Goal: Information Seeking & Learning: Learn about a topic

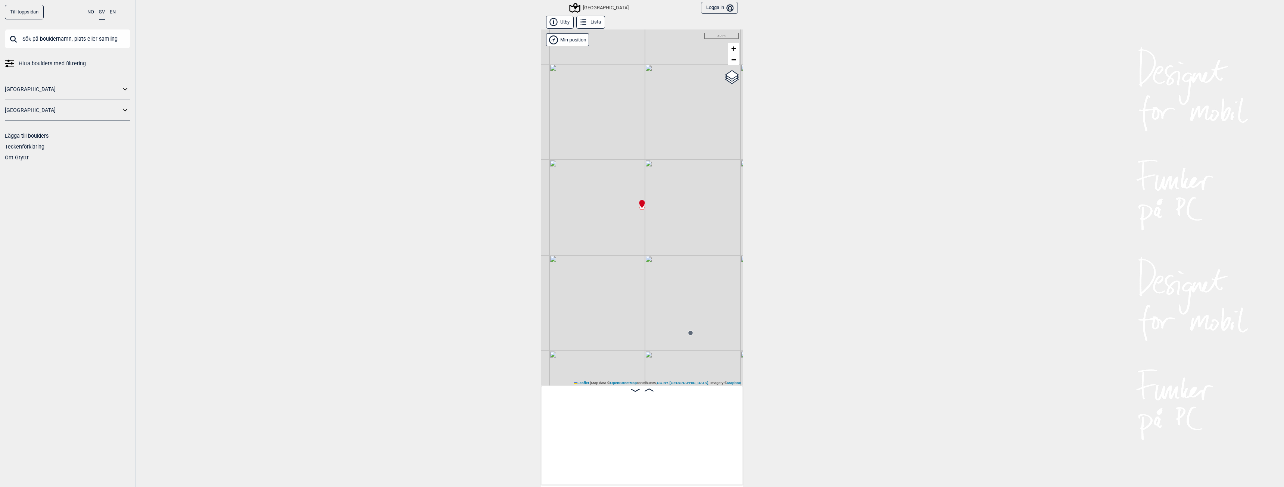
scroll to position [0, 11350]
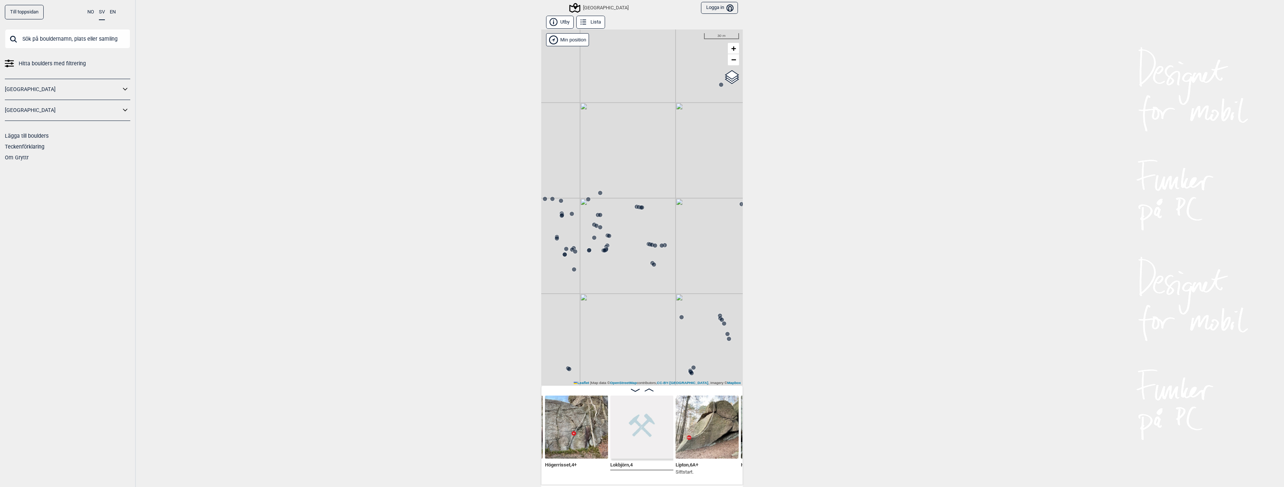
click at [594, 5] on div "[GEOGRAPHIC_DATA]" at bounding box center [599, 7] width 58 height 9
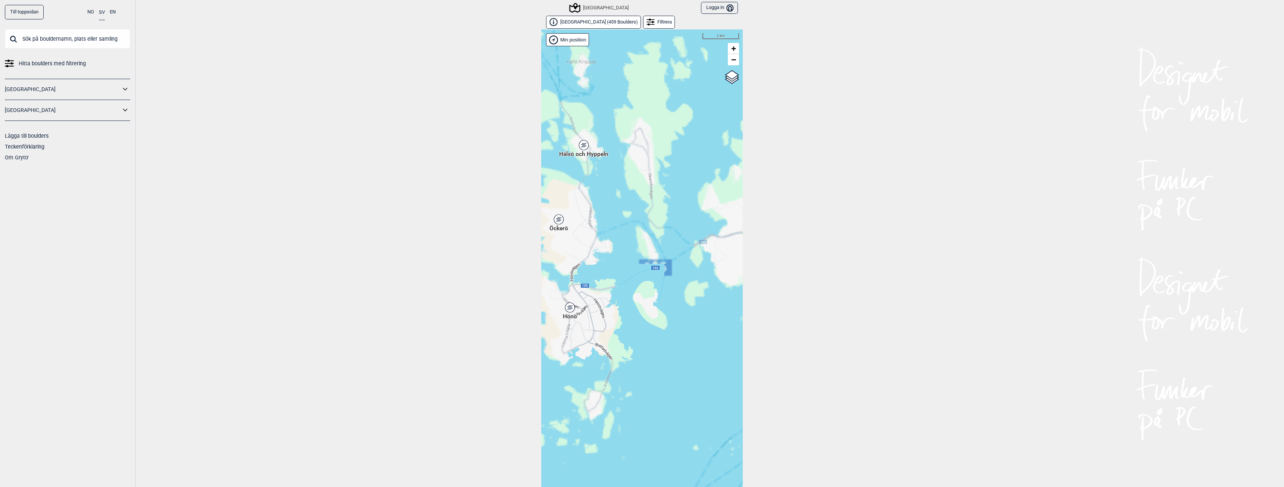
click at [568, 309] on div "Hönö" at bounding box center [570, 307] width 4 height 4
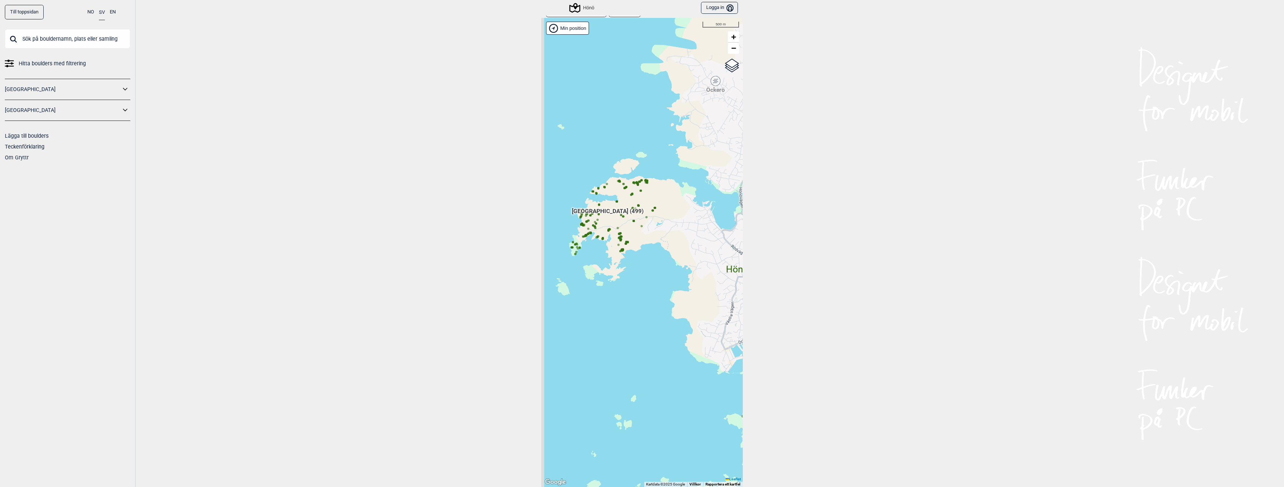
drag, startPoint x: 610, startPoint y: 231, endPoint x: 637, endPoint y: 293, distance: 68.1
click at [637, 293] on div "Hallingdal Stange [GEOGRAPHIC_DATA] syd [GEOGRAPHIC_DATA] og omegn [GEOGRAPHIC_…" at bounding box center [641, 252] width 201 height 469
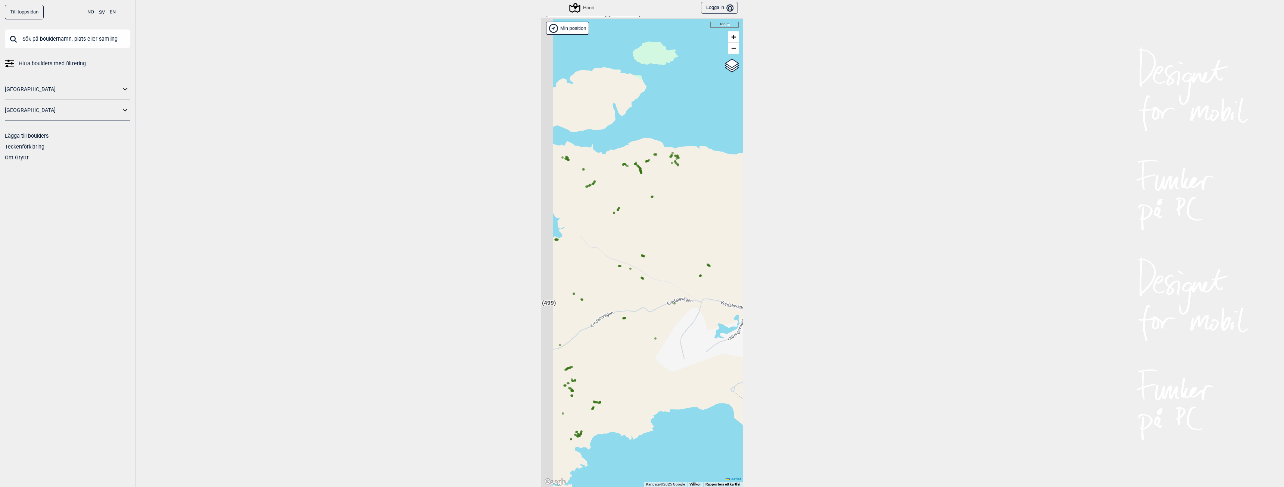
drag, startPoint x: 609, startPoint y: 129, endPoint x: 647, endPoint y: 211, distance: 90.0
click at [647, 211] on div "Hallingdal Stange [GEOGRAPHIC_DATA] syd [GEOGRAPHIC_DATA] og omegn [GEOGRAPHIC_…" at bounding box center [641, 252] width 201 height 469
click at [635, 164] on icon at bounding box center [637, 165] width 4 height 4
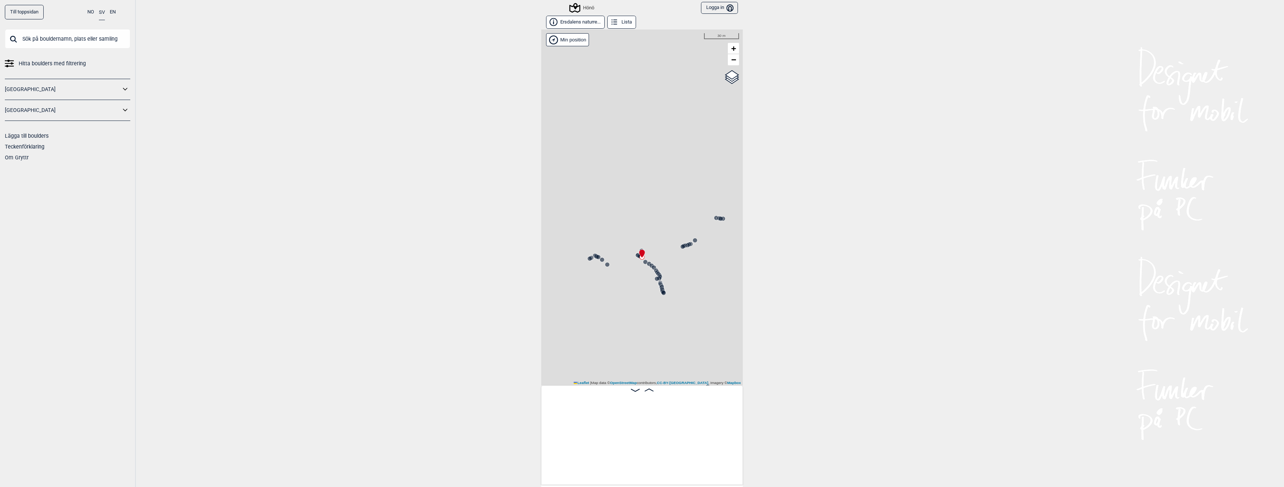
scroll to position [0, 22511]
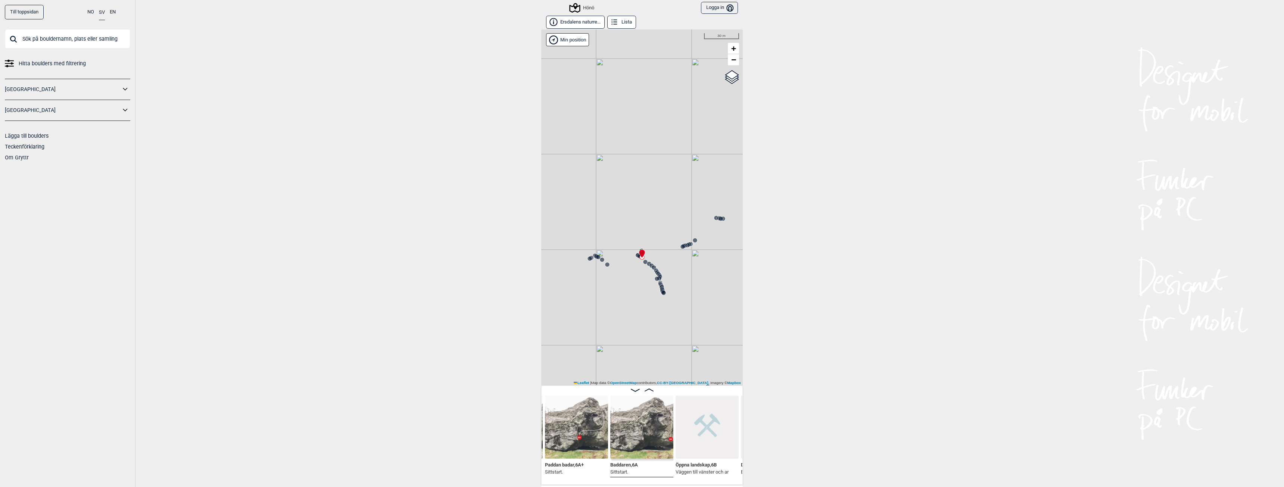
click at [576, 421] on img at bounding box center [576, 427] width 63 height 63
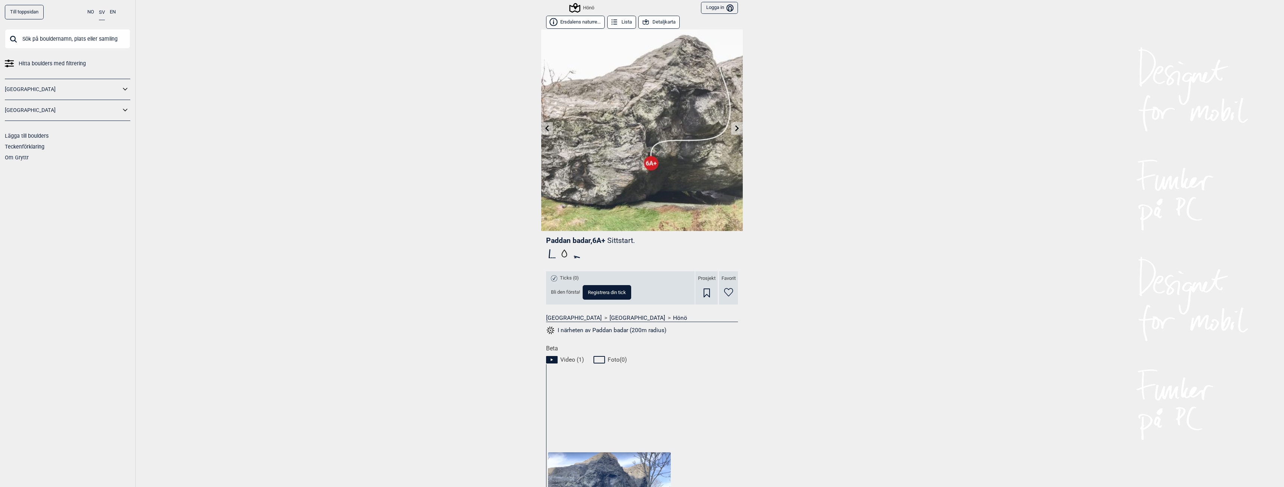
click at [734, 129] on icon at bounding box center [737, 128] width 6 height 6
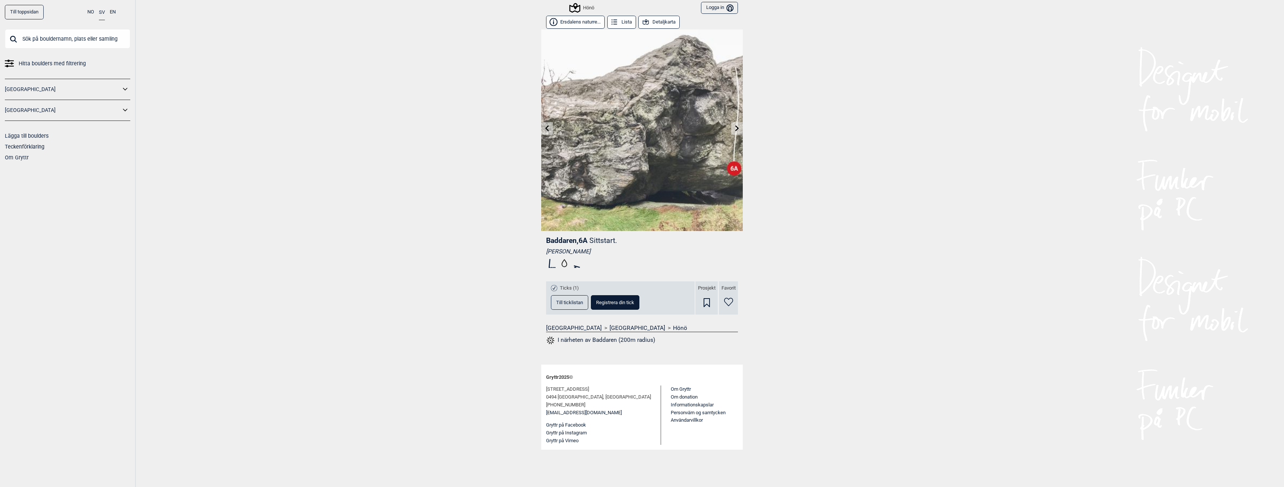
click at [735, 127] on icon at bounding box center [737, 128] width 6 height 6
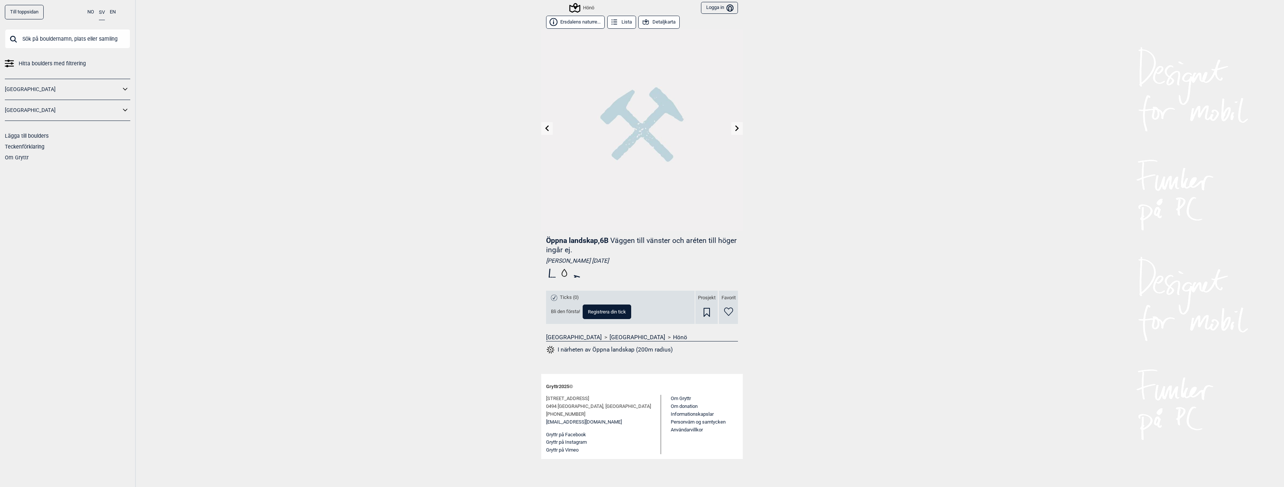
click at [735, 127] on icon at bounding box center [737, 128] width 6 height 6
click at [592, 4] on div "Hönö" at bounding box center [582, 7] width 24 height 9
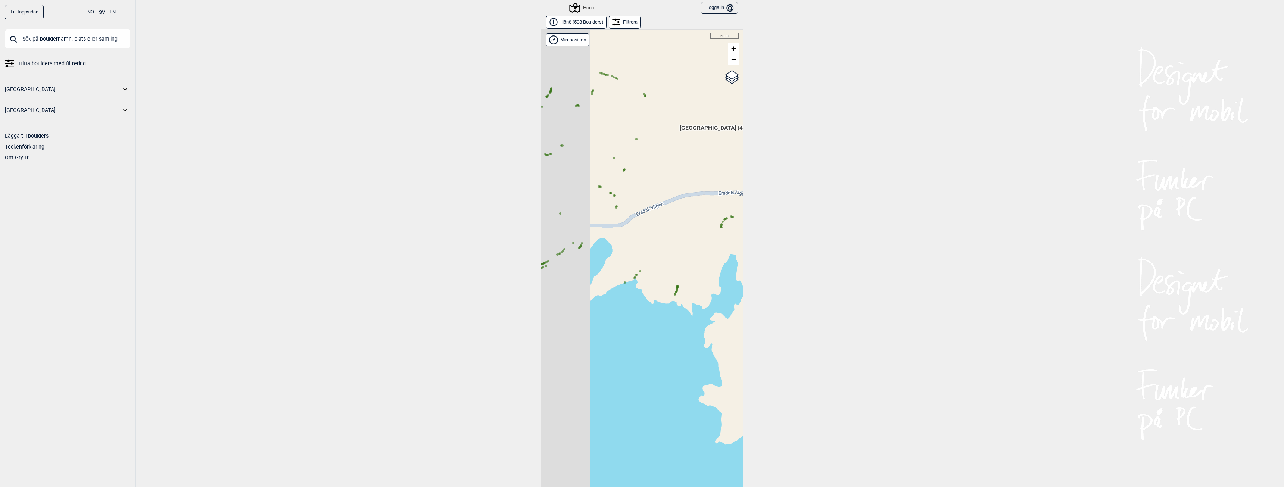
scroll to position [12, 0]
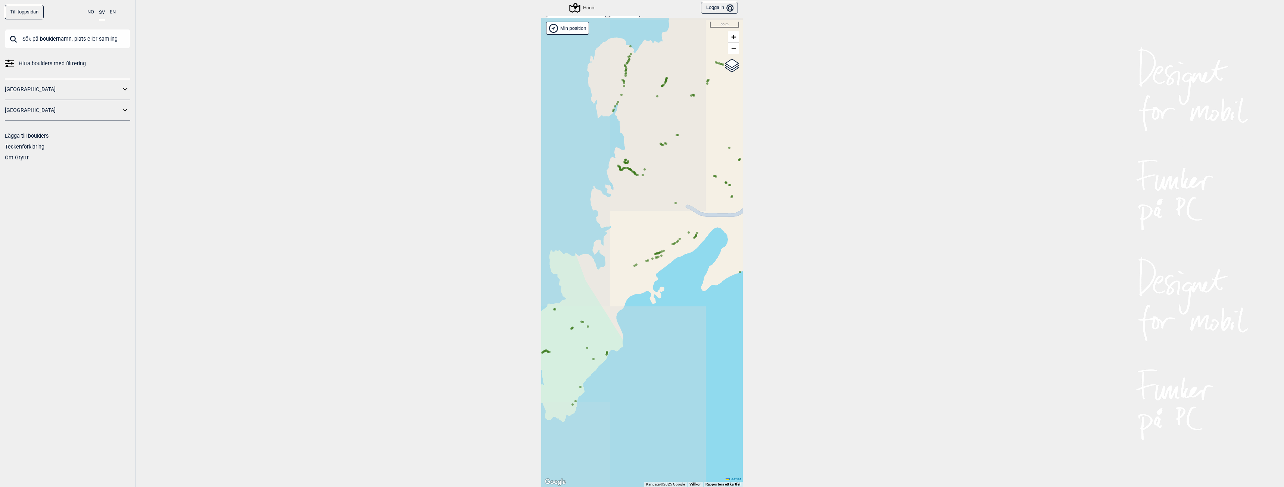
drag, startPoint x: 586, startPoint y: 209, endPoint x: 765, endPoint y: 218, distance: 179.3
click at [765, 218] on div "Till toppsidan NO SV EN Hitta boulders med filtrering [GEOGRAPHIC_DATA] [GEOGRA…" at bounding box center [642, 243] width 1284 height 487
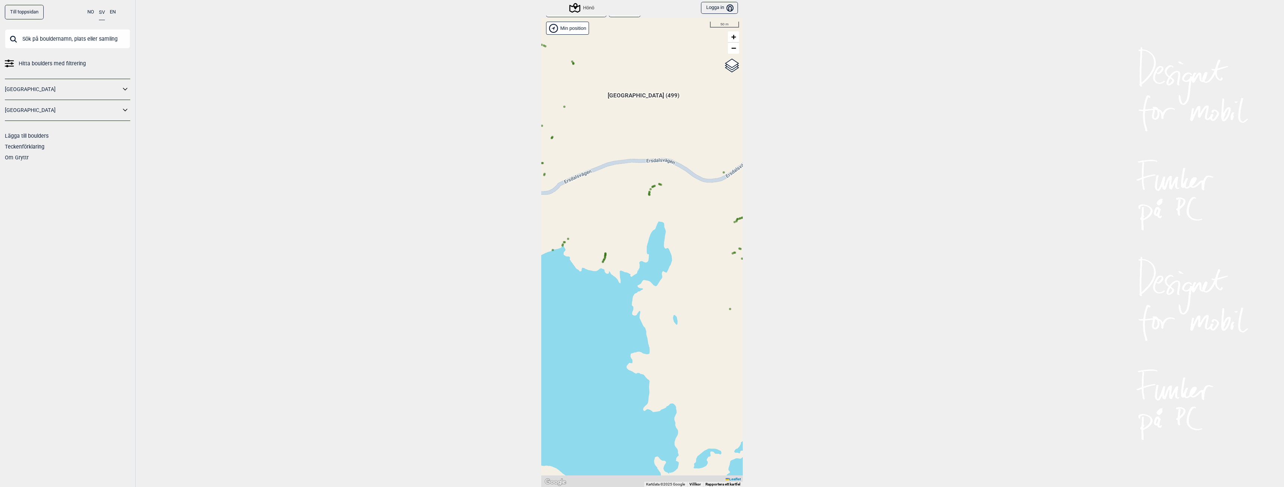
drag, startPoint x: 703, startPoint y: 268, endPoint x: 498, endPoint y: 246, distance: 206.4
click at [498, 246] on div "Till toppsidan NO SV EN Hitta boulders med filtrering [GEOGRAPHIC_DATA] [GEOGRA…" at bounding box center [642, 243] width 1284 height 487
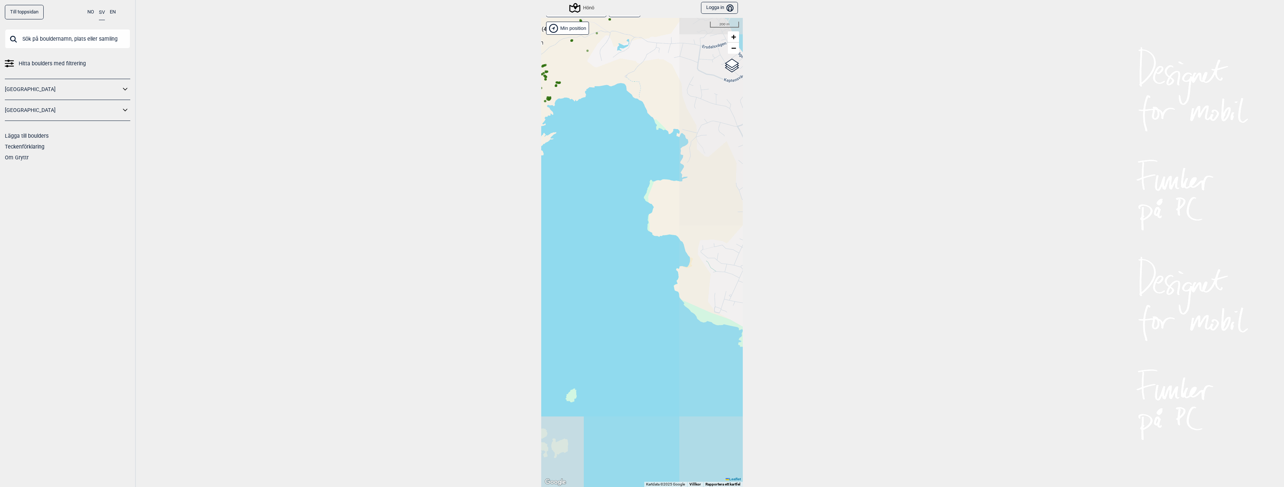
drag, startPoint x: 668, startPoint y: 317, endPoint x: 548, endPoint y: 138, distance: 215.1
click at [554, 140] on div "Hallingdal Gol [PERSON_NAME] Kolomoen [GEOGRAPHIC_DATA] [GEOGRAPHIC_DATA] [GEOG…" at bounding box center [641, 252] width 201 height 469
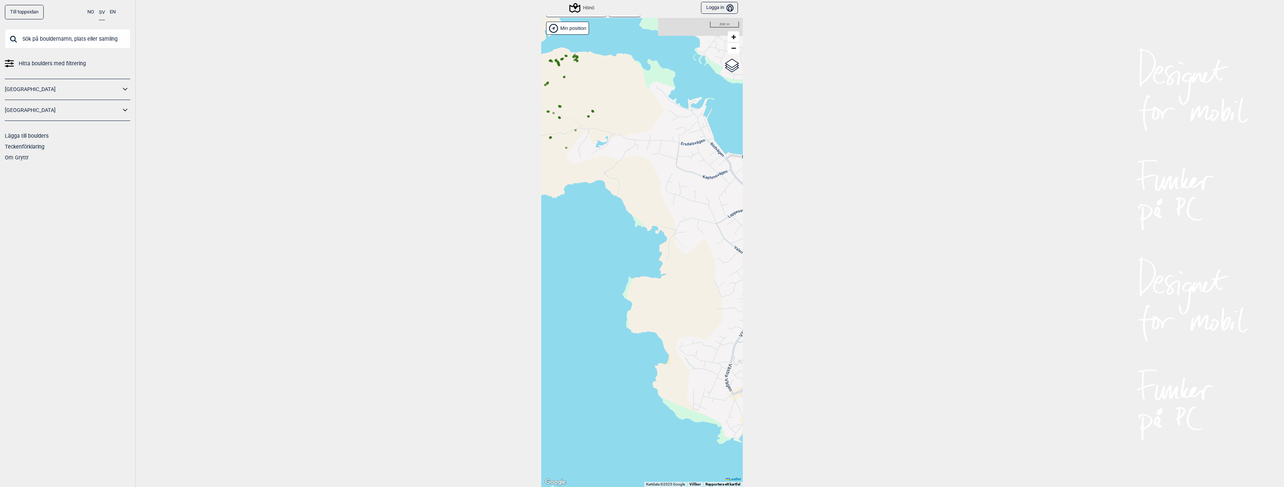
drag, startPoint x: 689, startPoint y: 251, endPoint x: 694, endPoint y: 366, distance: 114.7
click at [694, 366] on div "Hallingdal Gol [PERSON_NAME] Kolomoen [GEOGRAPHIC_DATA] [GEOGRAPHIC_DATA] [GEOG…" at bounding box center [641, 252] width 201 height 469
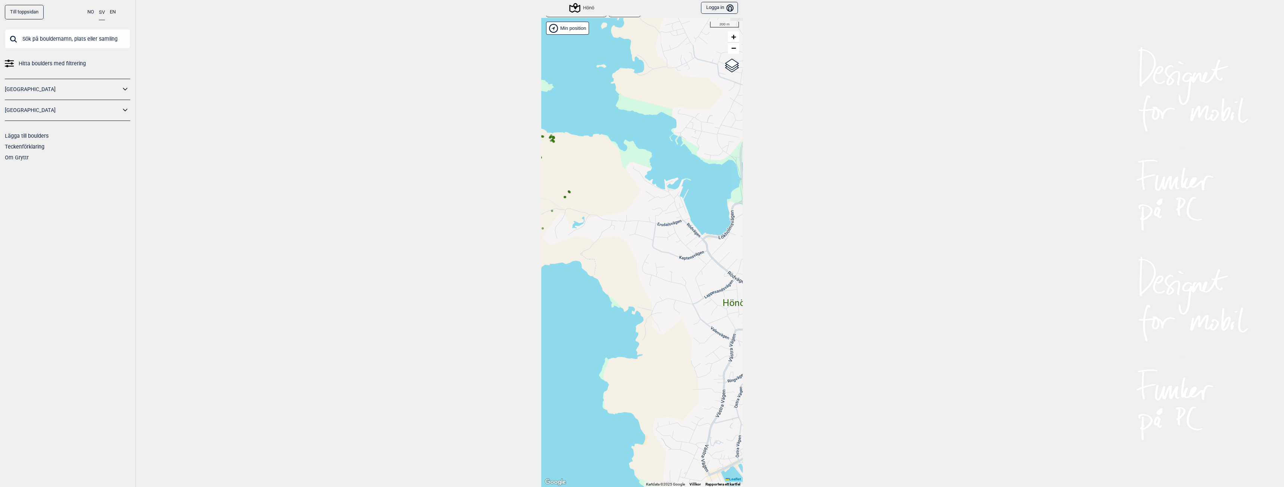
drag, startPoint x: 694, startPoint y: 327, endPoint x: 672, endPoint y: 326, distance: 22.1
click at [672, 326] on div "Hallingdal Gol [PERSON_NAME] Kolomoen [GEOGRAPHIC_DATA] [GEOGRAPHIC_DATA] [GEOG…" at bounding box center [641, 252] width 201 height 469
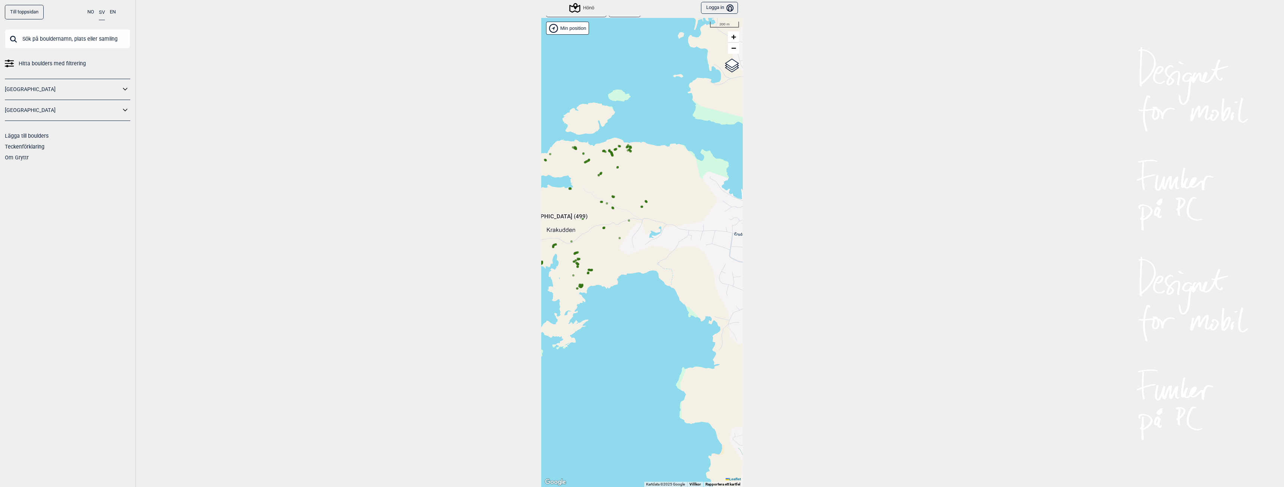
drag, startPoint x: 651, startPoint y: 308, endPoint x: 725, endPoint y: 317, distance: 74.4
click at [735, 316] on div "Hallingdal Gol [PERSON_NAME] Kolomoen [GEOGRAPHIC_DATA] [GEOGRAPHIC_DATA] [GEOG…" at bounding box center [641, 252] width 201 height 469
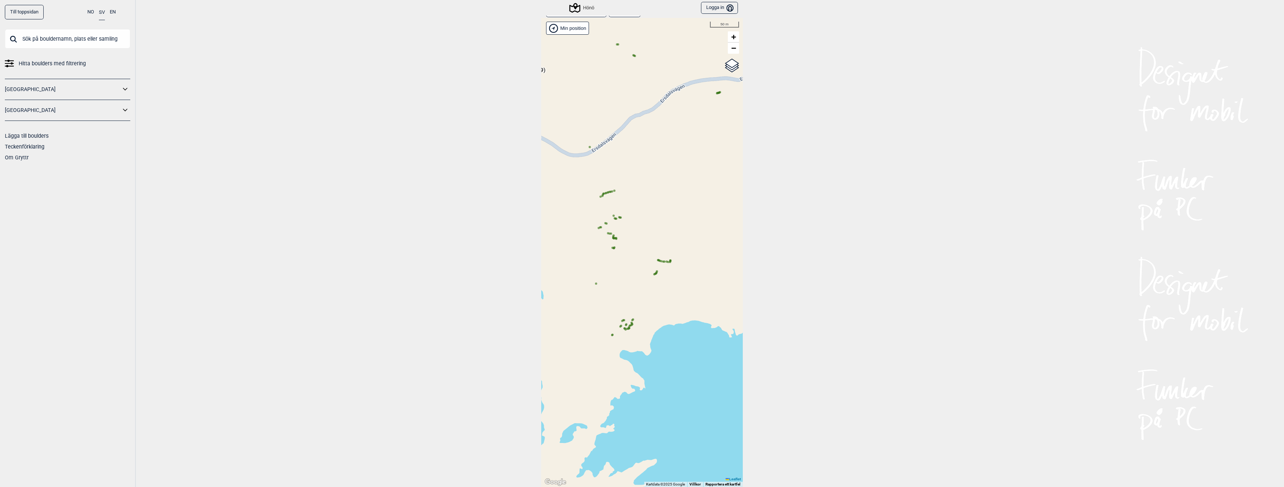
click at [624, 329] on circle at bounding box center [625, 329] width 2 height 2
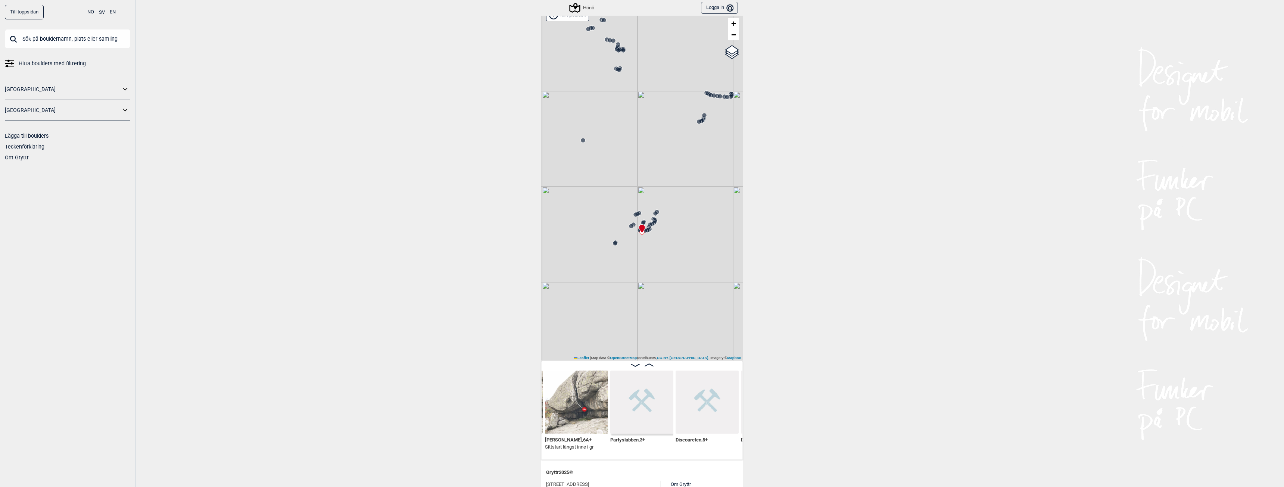
scroll to position [37, 0]
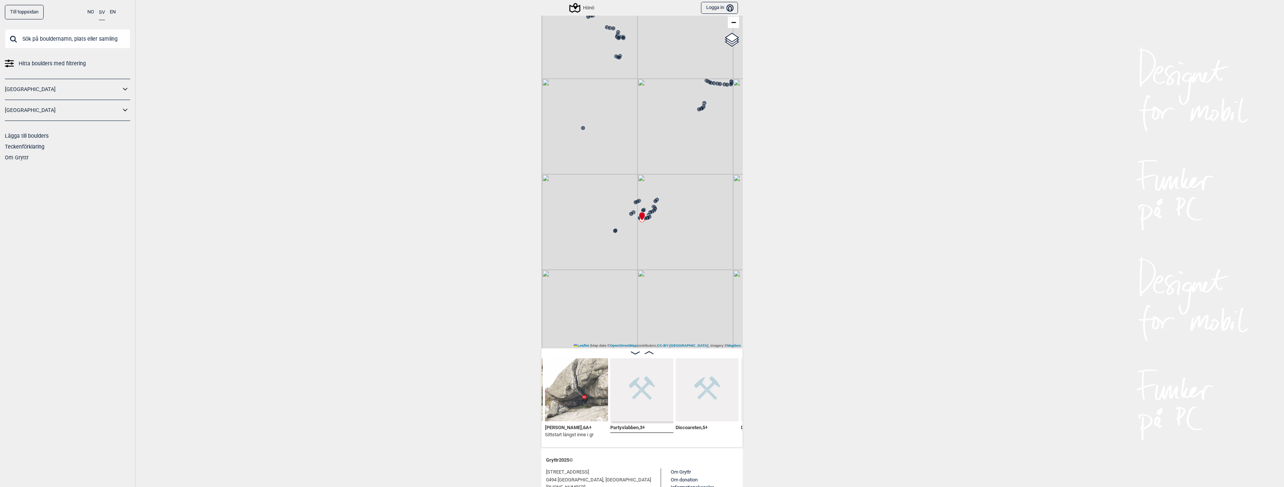
click at [572, 402] on img at bounding box center [576, 389] width 63 height 63
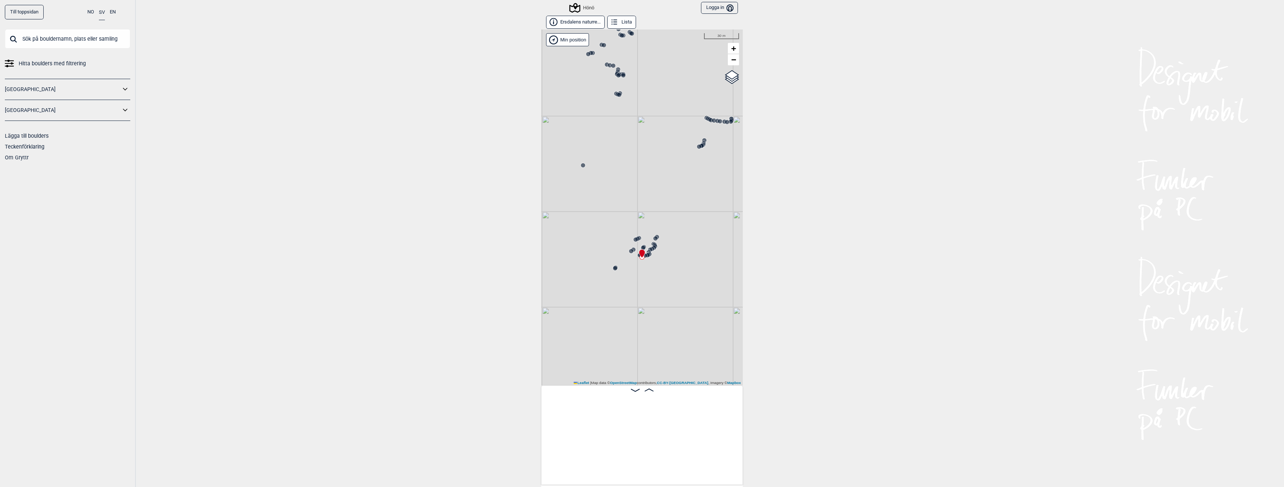
scroll to position [0, 29258]
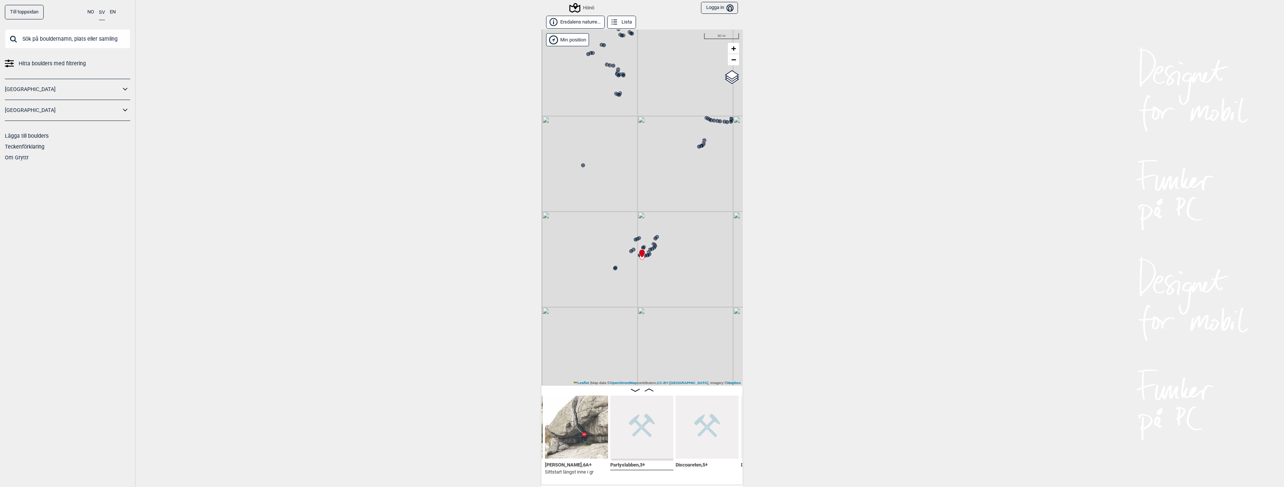
click at [646, 253] on icon at bounding box center [647, 255] width 6 height 6
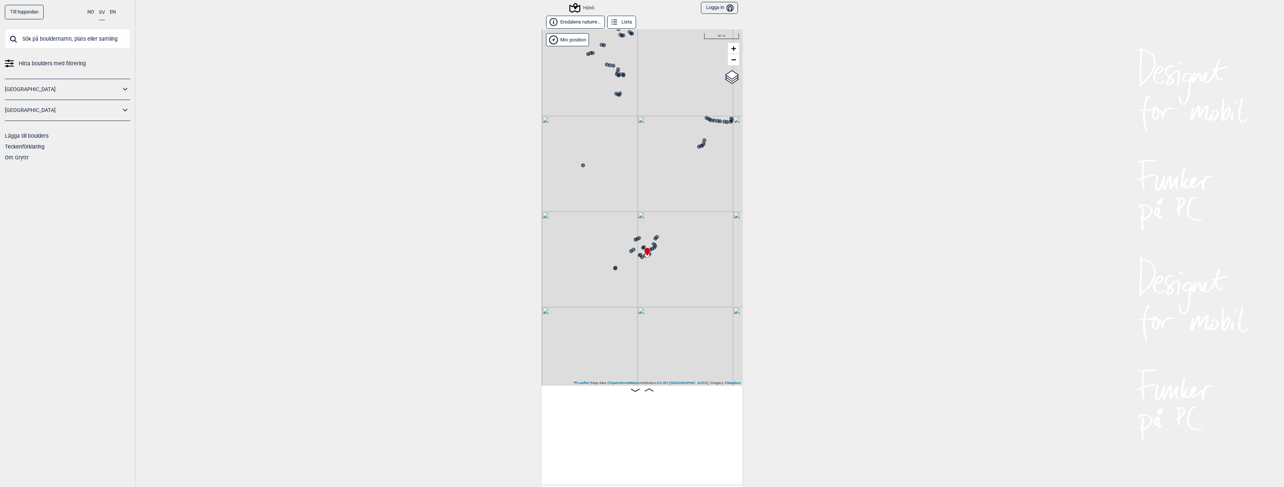
scroll to position [0, 29963]
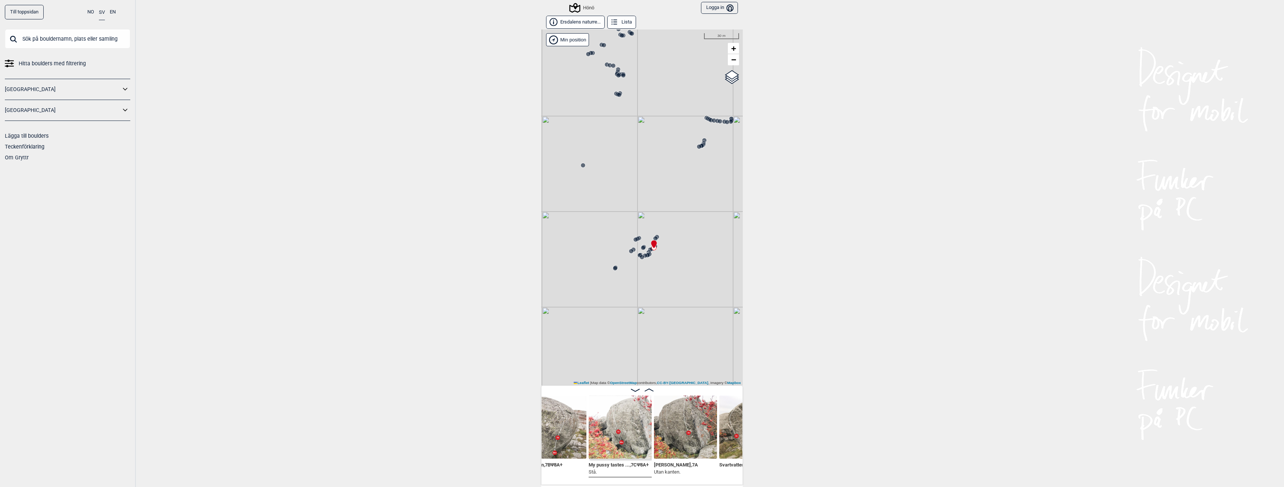
scroll to position [0, 30381]
click at [597, 440] on img at bounding box center [615, 427] width 63 height 63
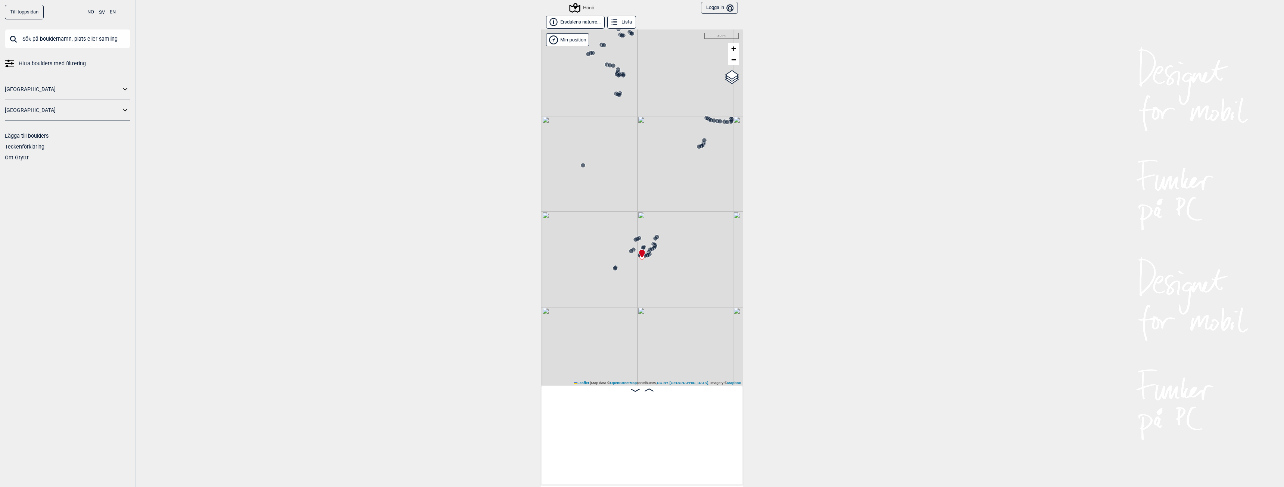
scroll to position [0, 29258]
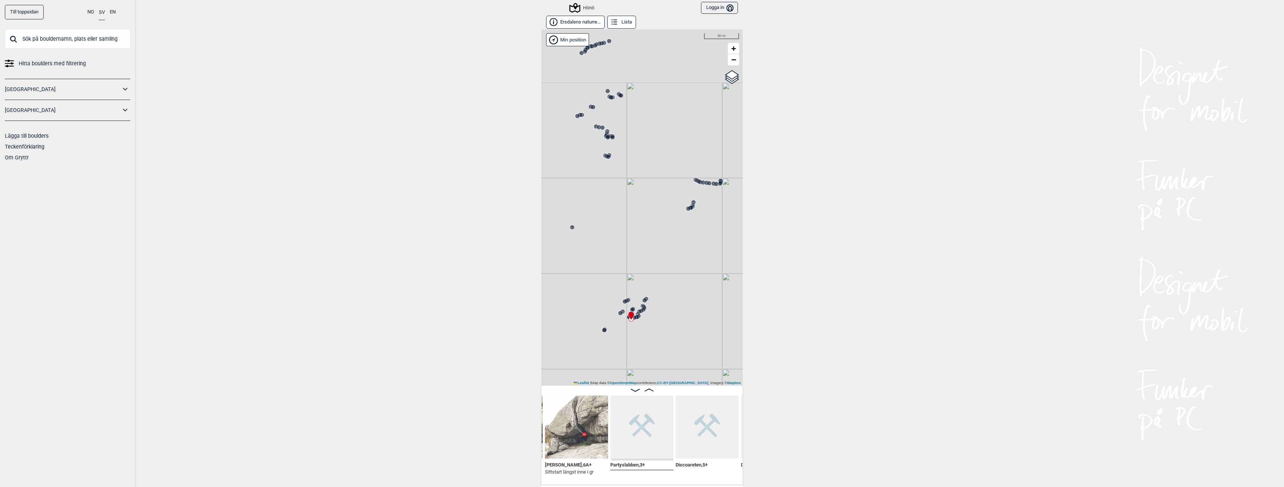
drag, startPoint x: 659, startPoint y: 131, endPoint x: 653, endPoint y: 198, distance: 67.1
click at [653, 198] on div "Hönö" at bounding box center [641, 207] width 201 height 356
click at [704, 188] on icon at bounding box center [707, 187] width 6 height 6
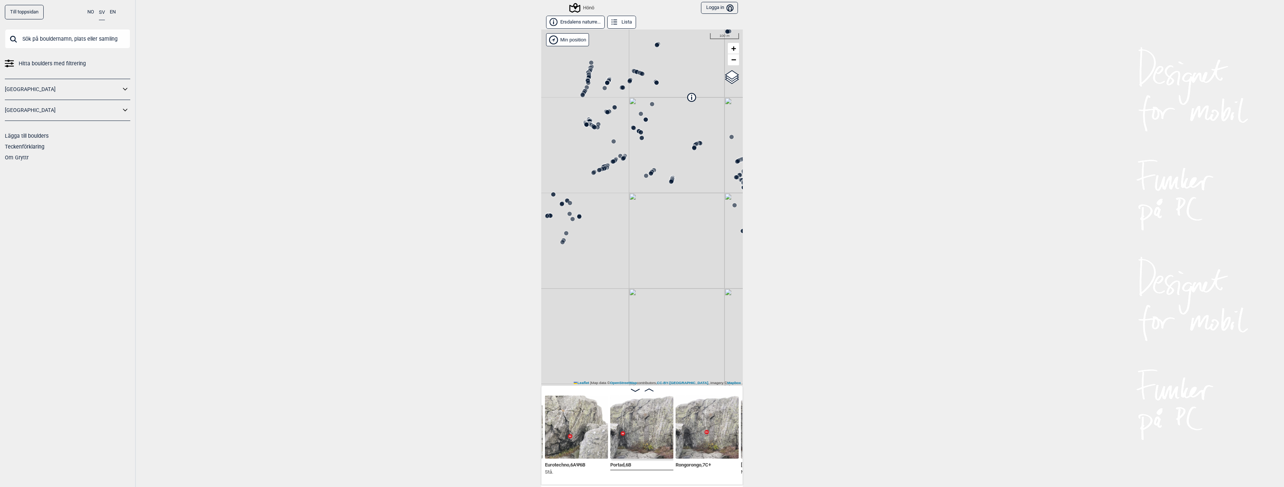
drag, startPoint x: 595, startPoint y: 253, endPoint x: 774, endPoint y: 213, distance: 183.5
click at [774, 213] on div "Till toppsidan NO SV EN Hitta boulders med filtrering [GEOGRAPHIC_DATA] [GEOGRA…" at bounding box center [642, 243] width 1284 height 487
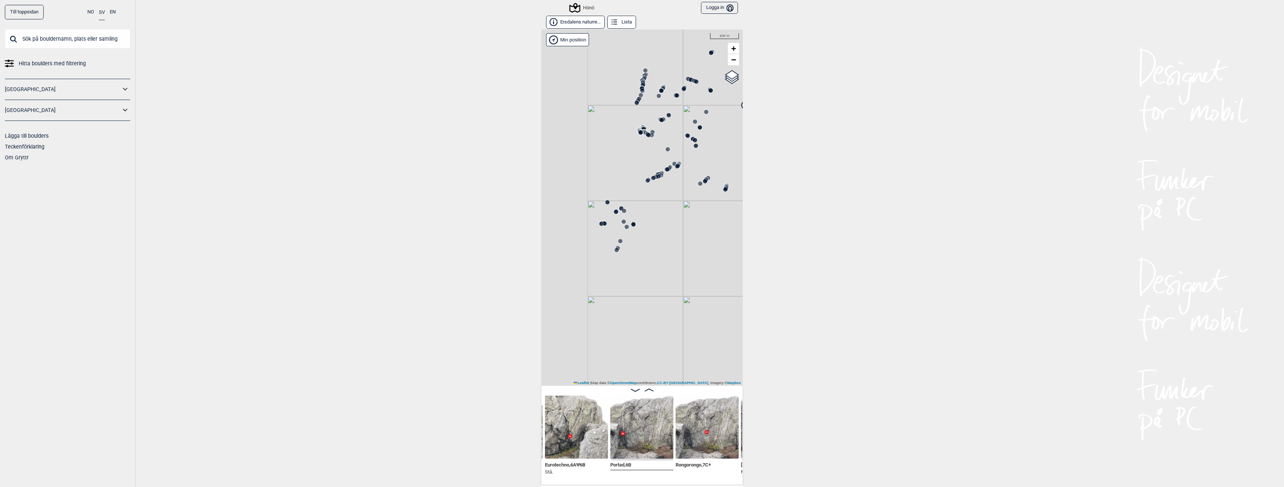
drag, startPoint x: 597, startPoint y: 217, endPoint x: 651, endPoint y: 225, distance: 54.7
click at [651, 225] on div "Hönö" at bounding box center [641, 207] width 201 height 356
click at [615, 259] on circle at bounding box center [617, 258] width 4 height 4
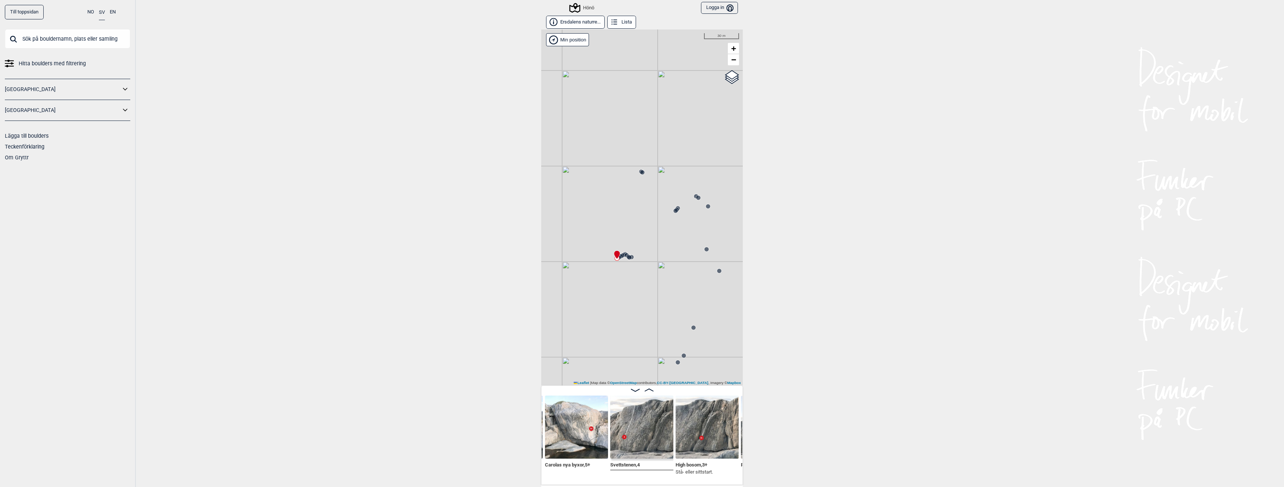
click at [584, 433] on img at bounding box center [576, 427] width 63 height 63
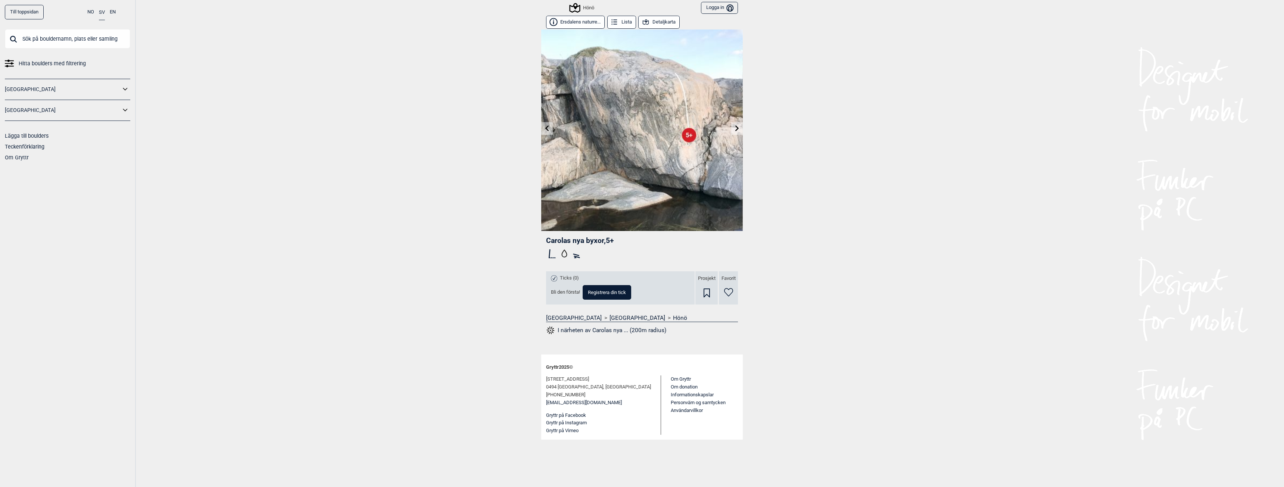
click at [735, 128] on icon at bounding box center [737, 128] width 6 height 6
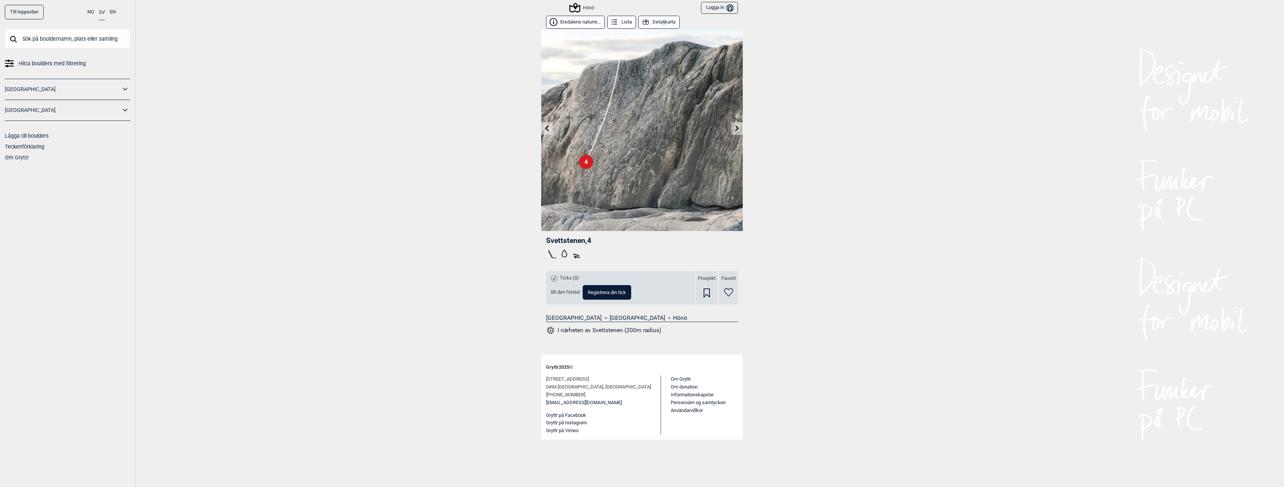
click at [737, 129] on icon at bounding box center [737, 128] width 4 height 6
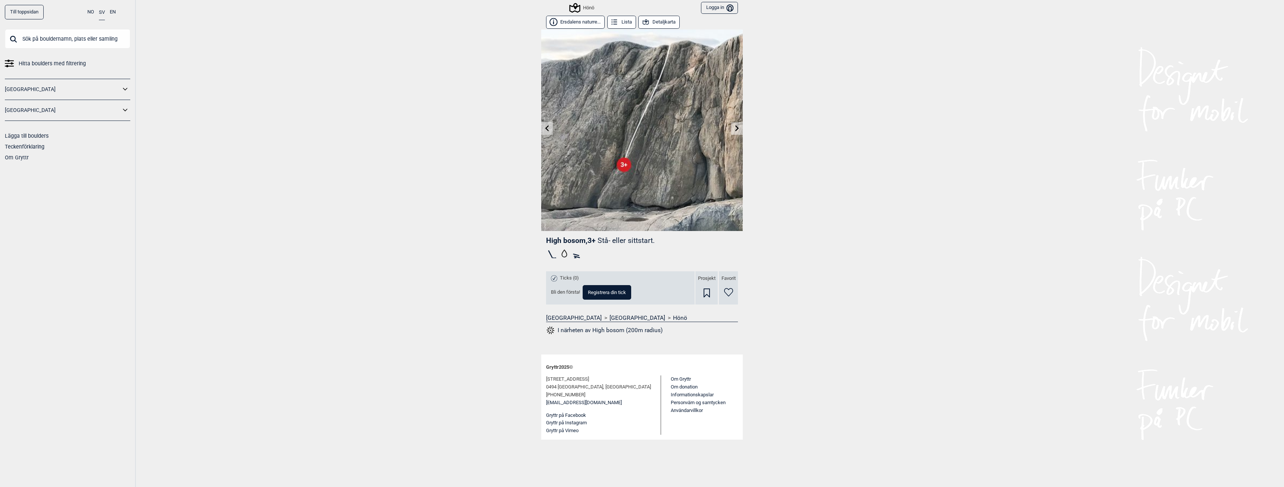
click at [737, 129] on icon at bounding box center [737, 128] width 4 height 6
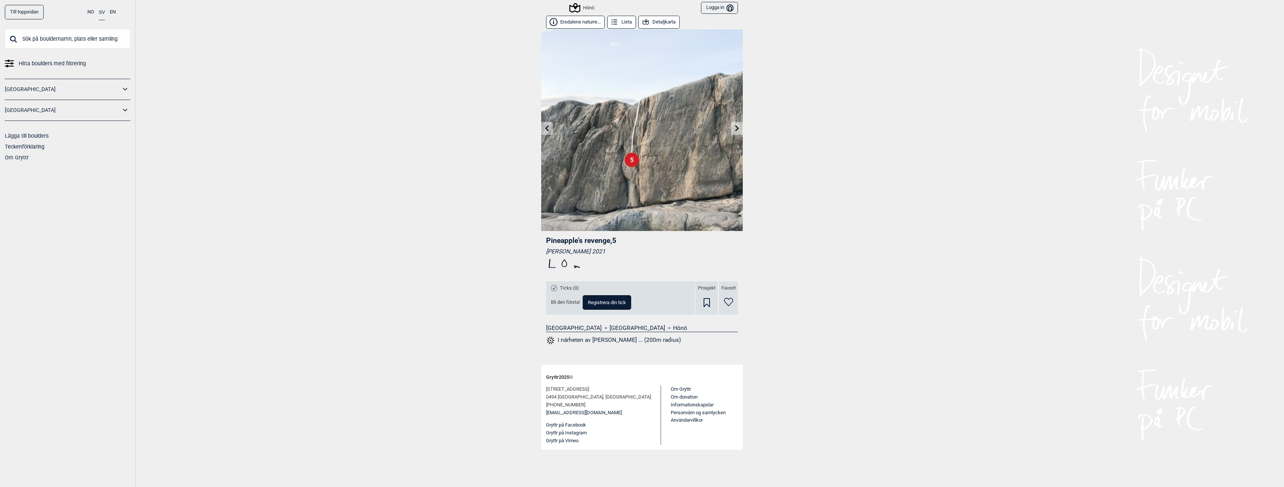
click at [737, 129] on icon at bounding box center [737, 128] width 4 height 6
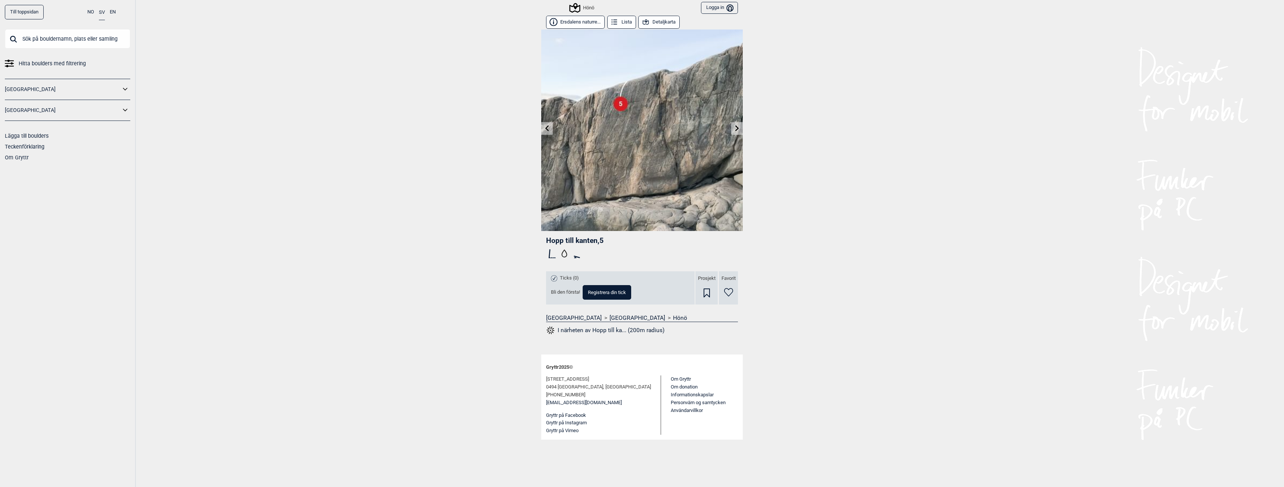
click at [737, 129] on icon at bounding box center [737, 128] width 4 height 6
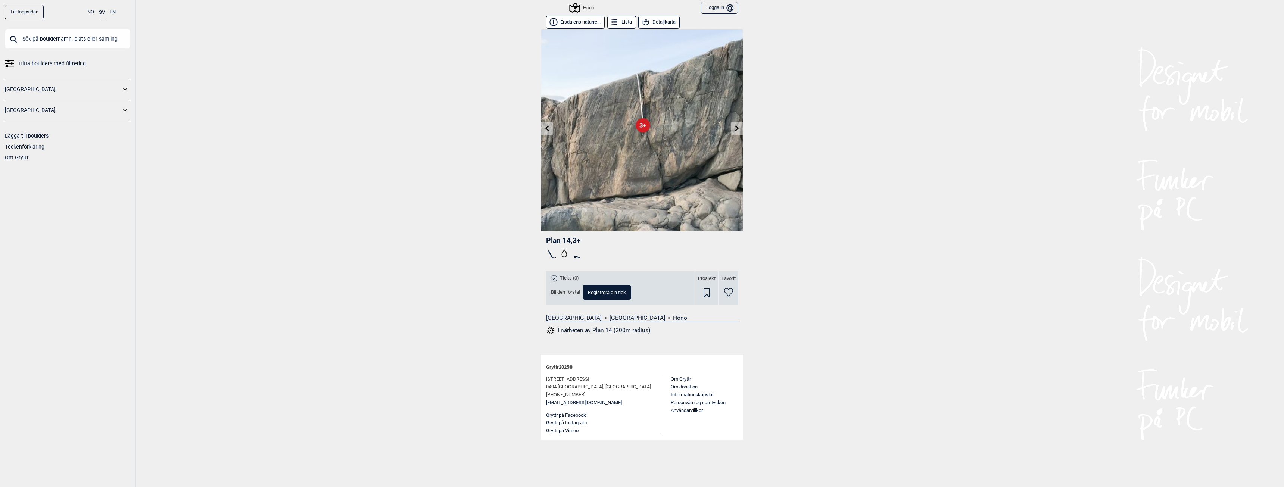
click at [737, 129] on icon at bounding box center [737, 128] width 4 height 6
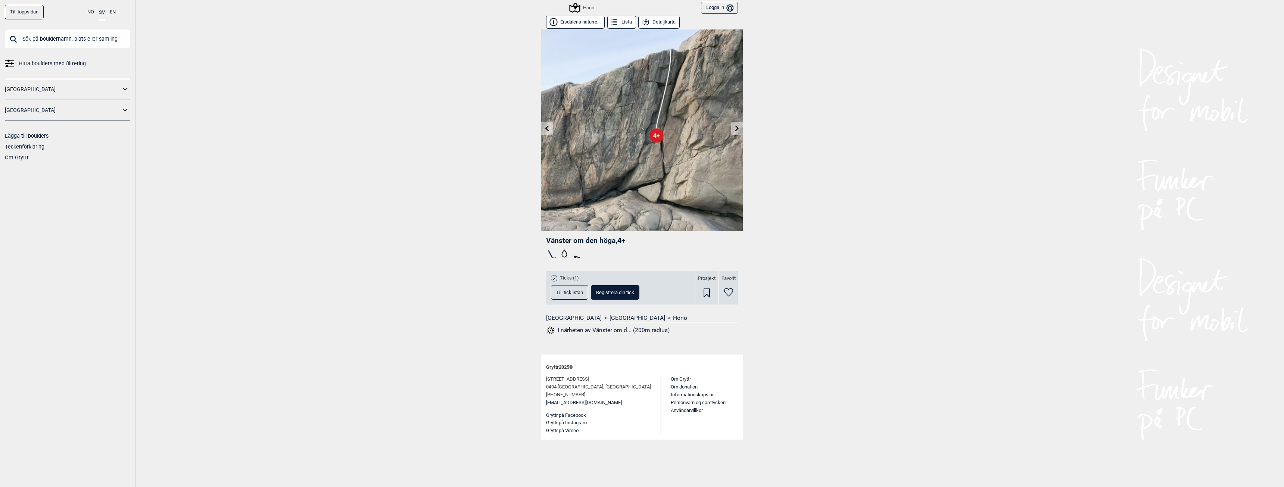
click at [737, 129] on icon at bounding box center [737, 128] width 4 height 6
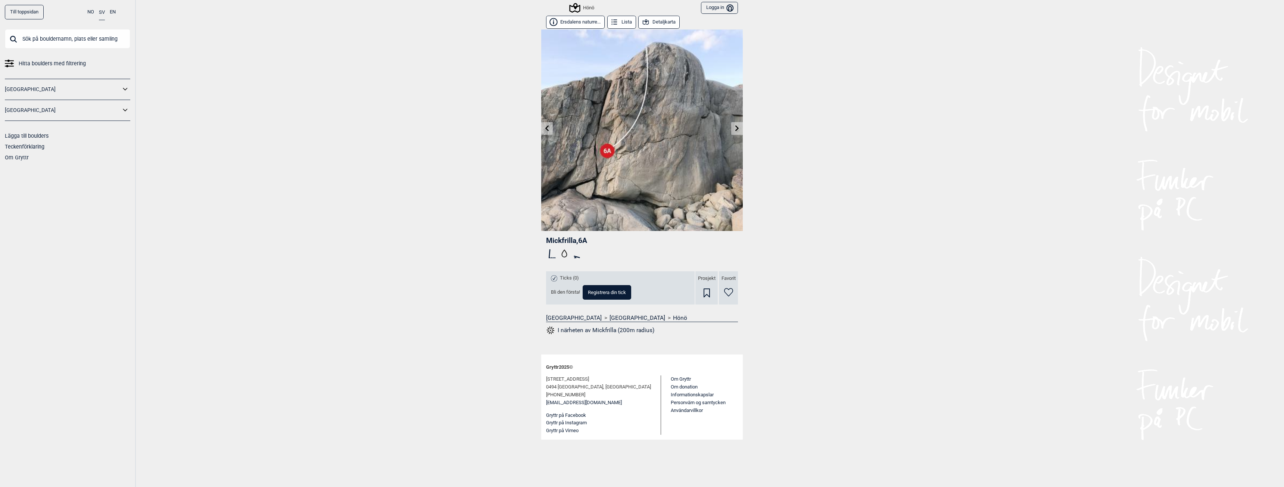
click at [735, 128] on icon at bounding box center [737, 128] width 6 height 6
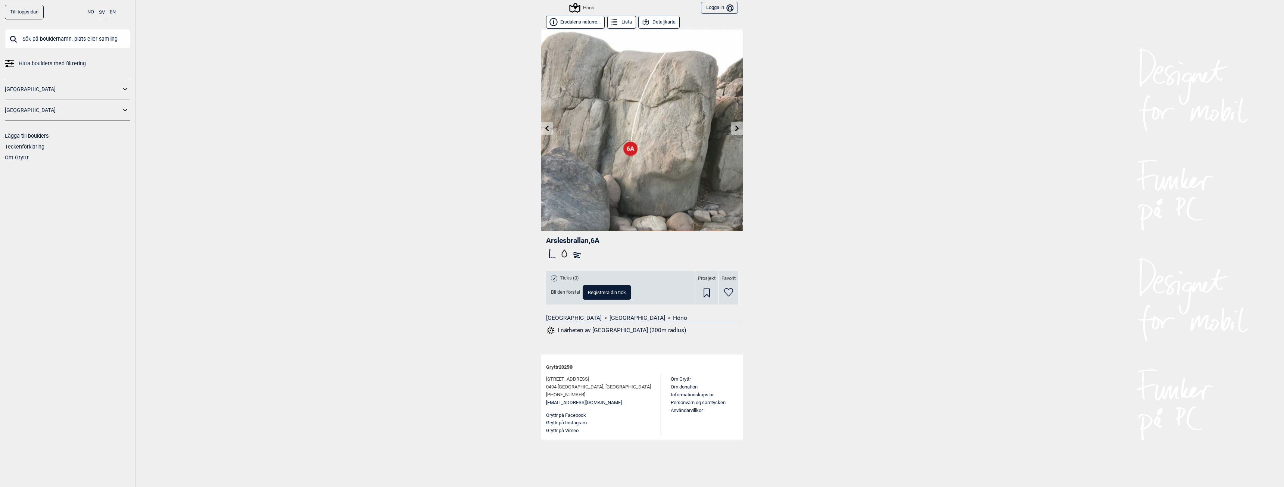
click at [735, 128] on icon at bounding box center [737, 128] width 6 height 6
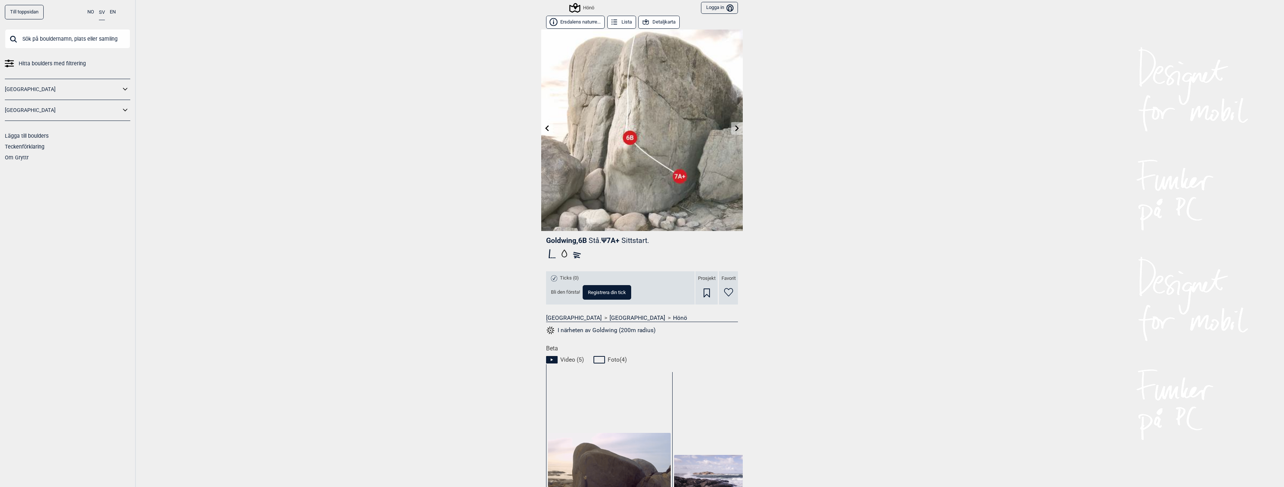
click at [735, 128] on icon at bounding box center [737, 128] width 4 height 6
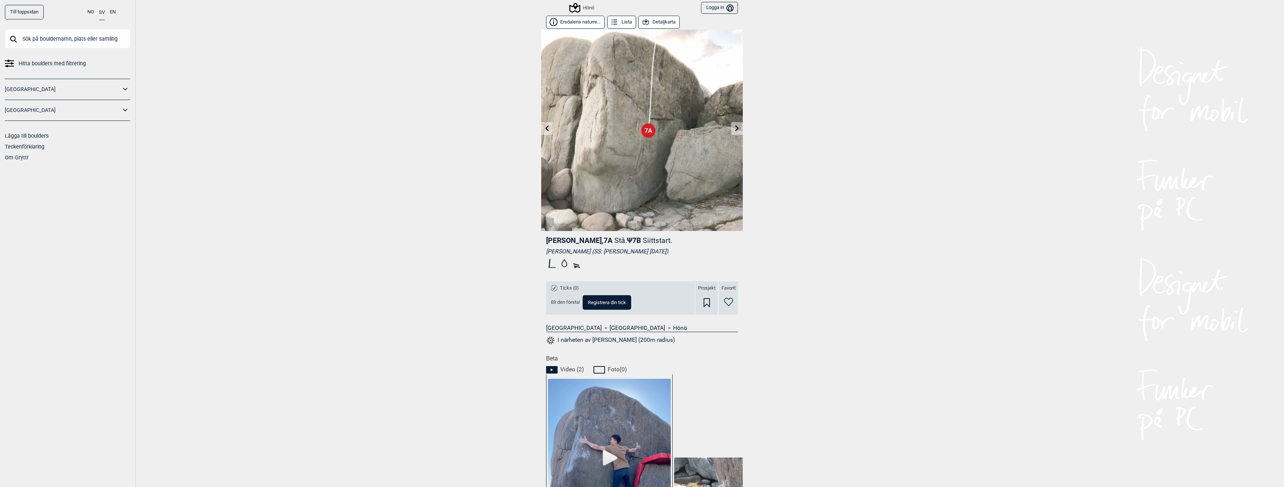
click at [731, 127] on link at bounding box center [737, 128] width 12 height 12
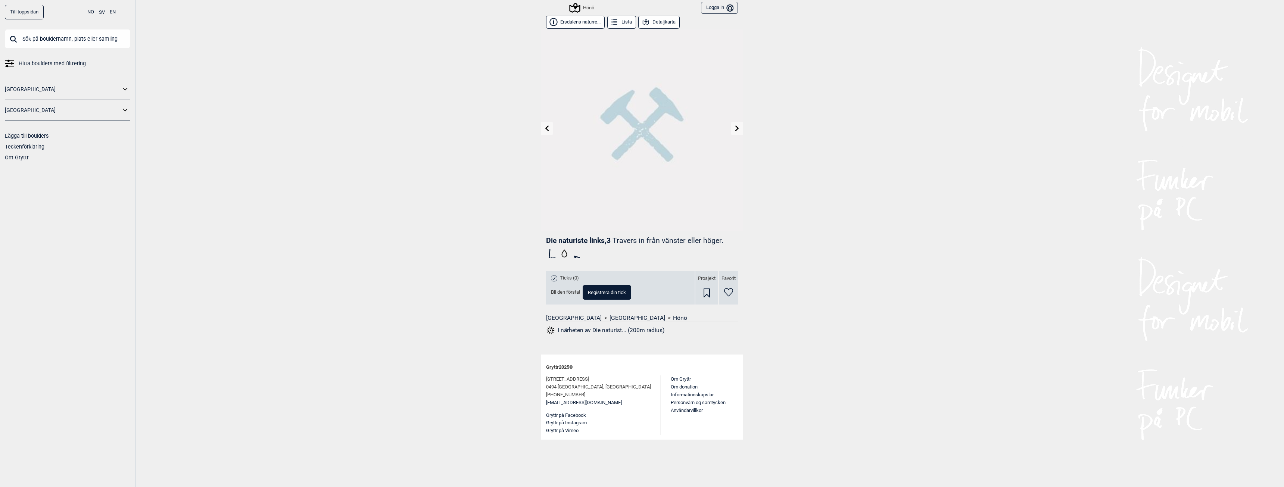
click at [736, 126] on icon at bounding box center [737, 128] width 4 height 6
click at [737, 128] on icon at bounding box center [737, 128] width 6 height 6
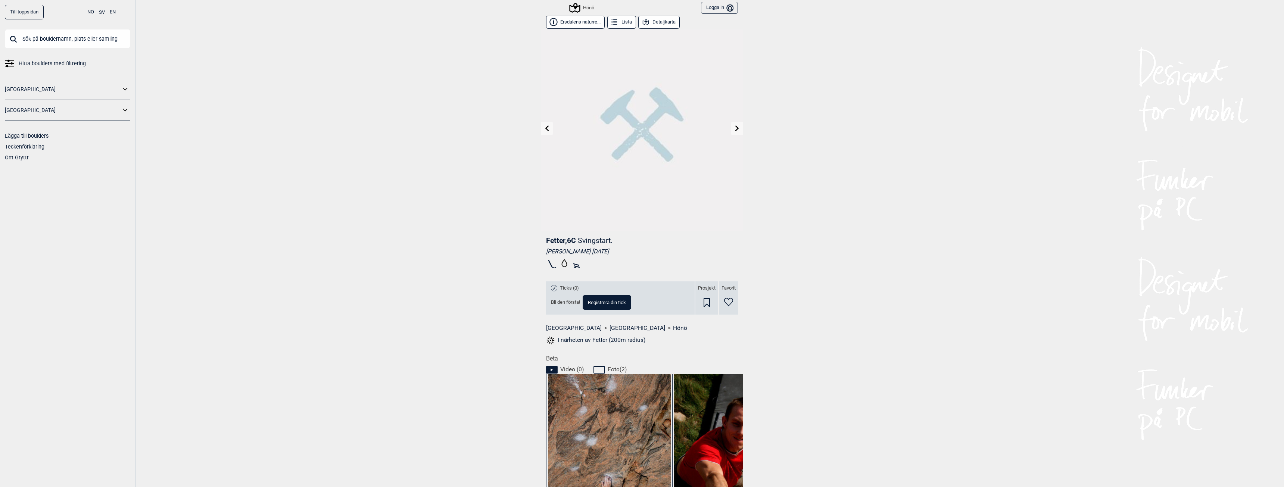
click at [735, 131] on icon at bounding box center [737, 128] width 4 height 6
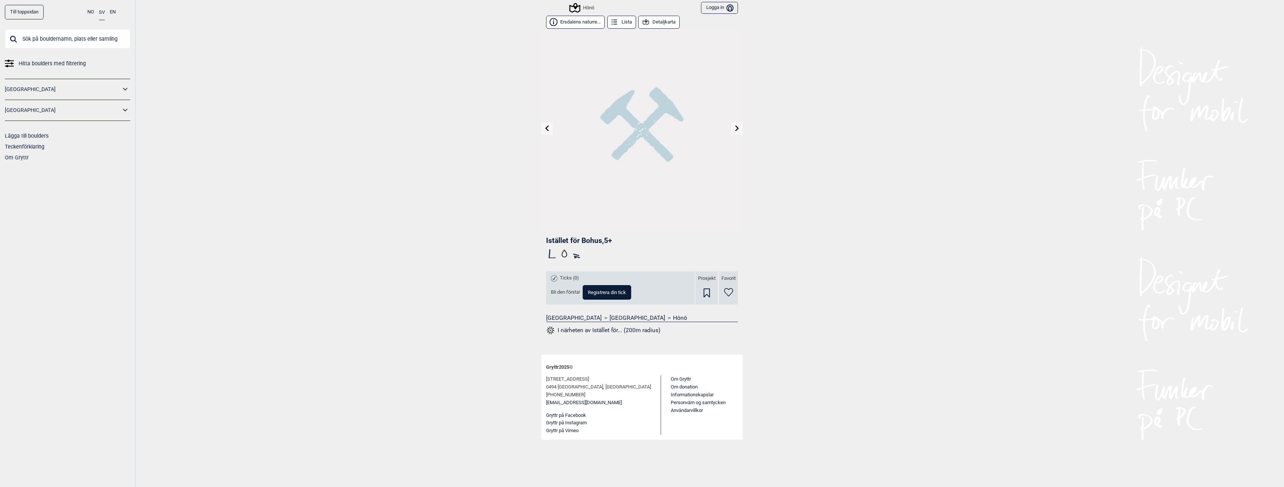
click at [734, 129] on icon at bounding box center [737, 128] width 6 height 6
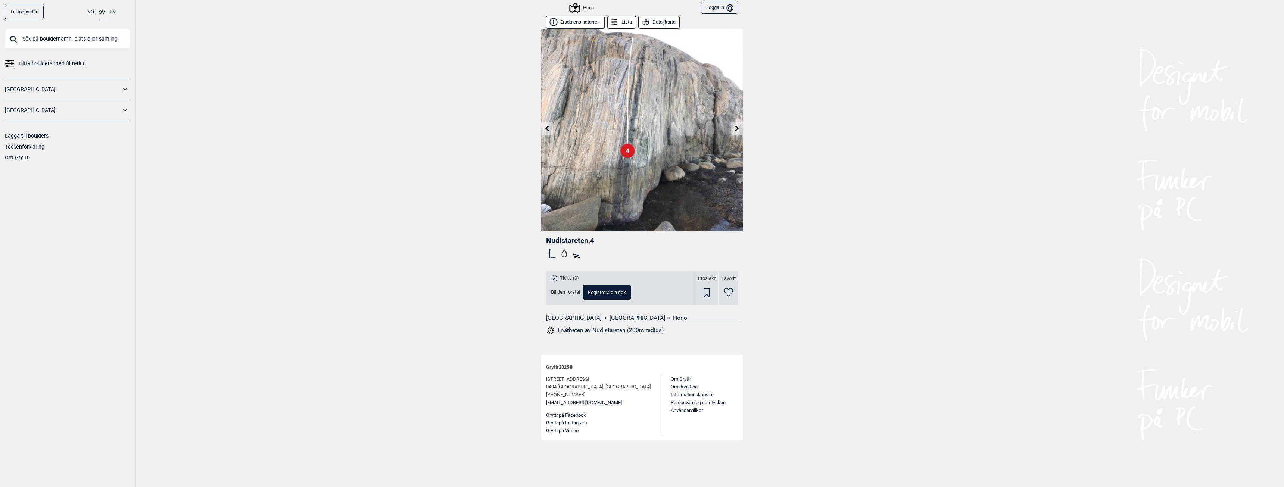
click at [735, 129] on icon at bounding box center [737, 128] width 6 height 6
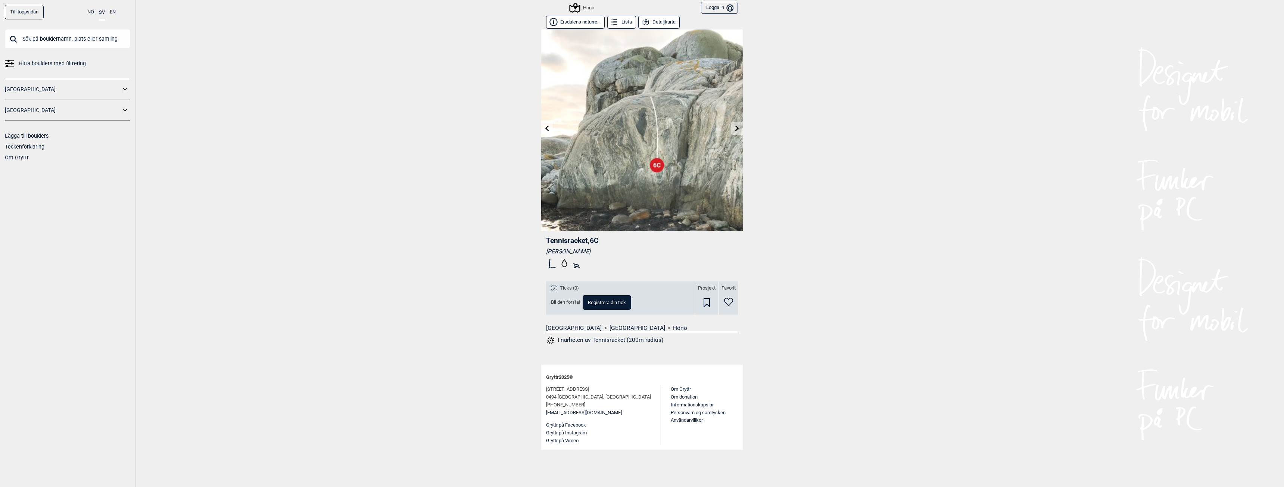
click at [735, 129] on icon at bounding box center [737, 128] width 6 height 6
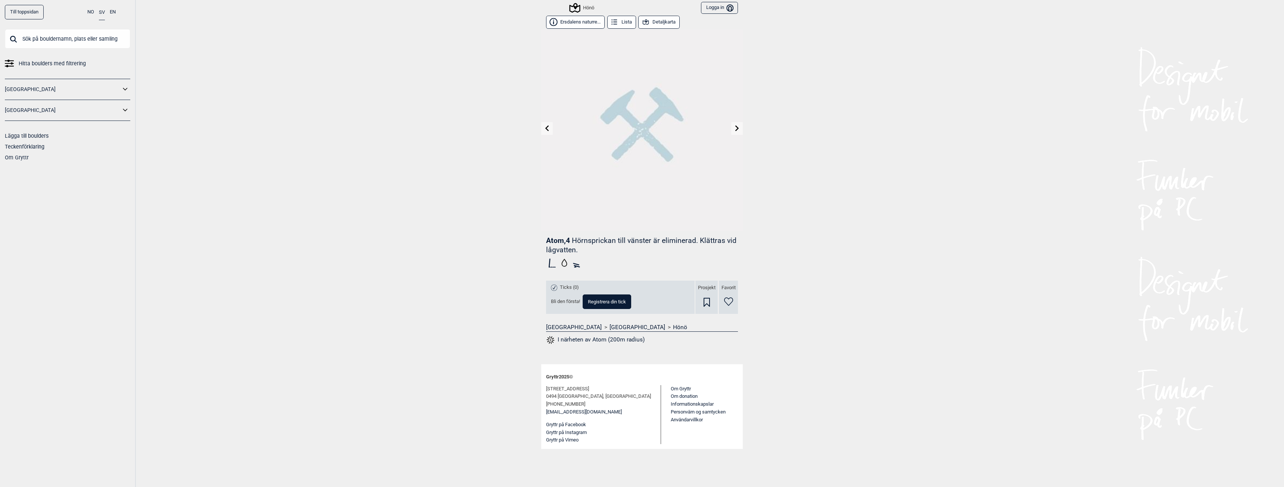
click at [735, 129] on icon at bounding box center [737, 128] width 6 height 6
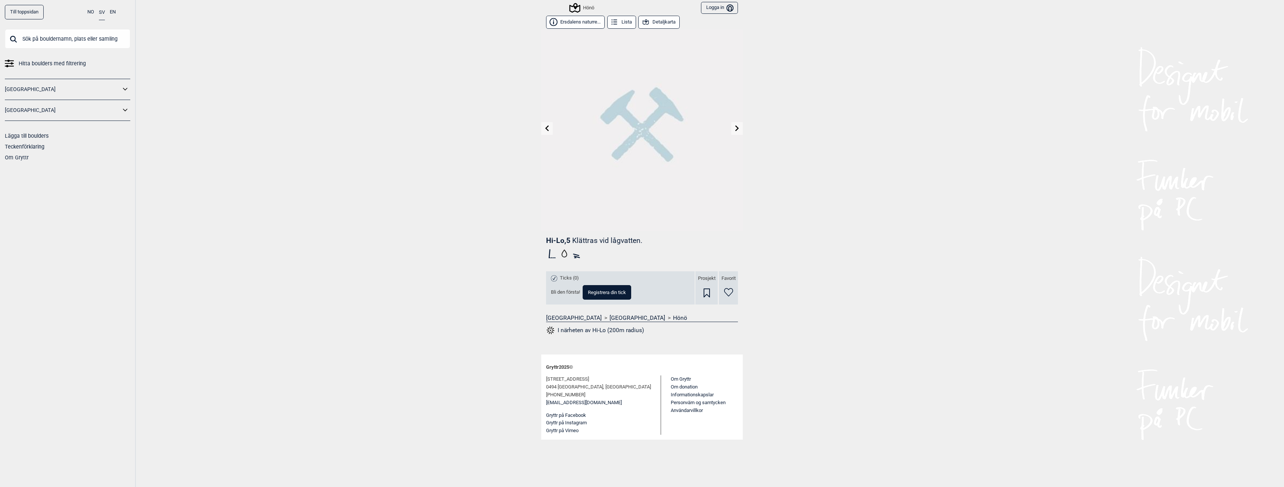
click at [583, 5] on div "Hönö" at bounding box center [582, 7] width 24 height 9
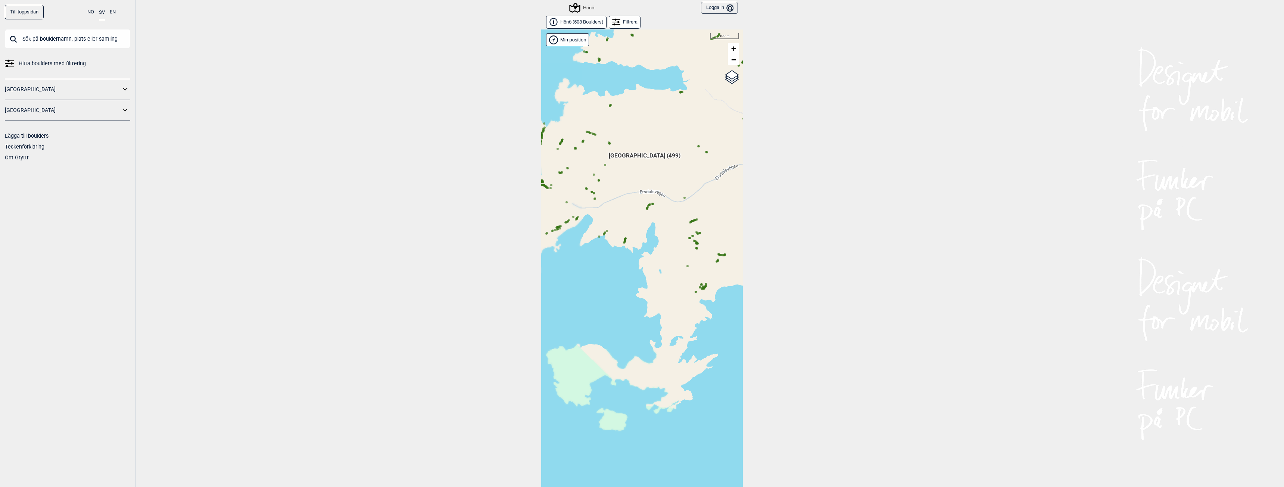
scroll to position [12, 0]
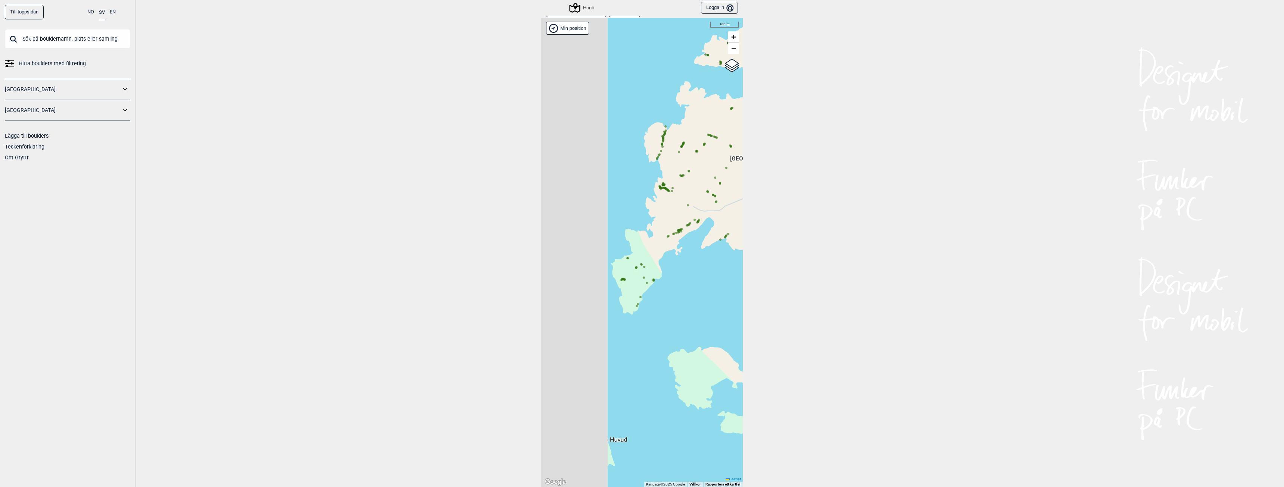
drag, startPoint x: 584, startPoint y: 186, endPoint x: 705, endPoint y: 200, distance: 122.1
click at [705, 200] on div "Hallingdal Gol [PERSON_NAME] Kolomoen [GEOGRAPHIC_DATA] [GEOGRAPHIC_DATA] [GEOG…" at bounding box center [641, 252] width 201 height 469
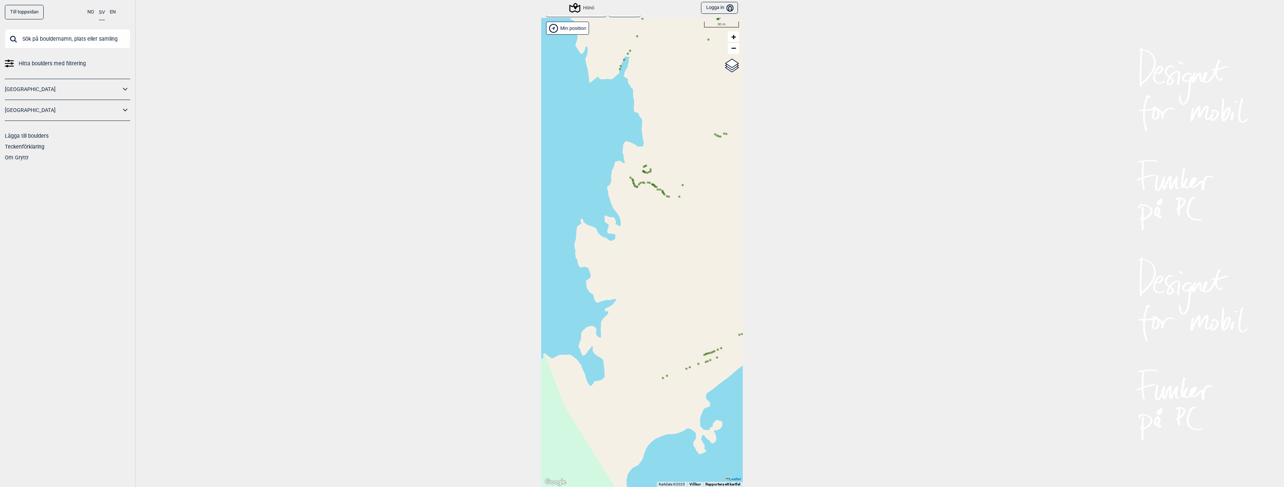
click at [628, 176] on icon at bounding box center [630, 178] width 4 height 4
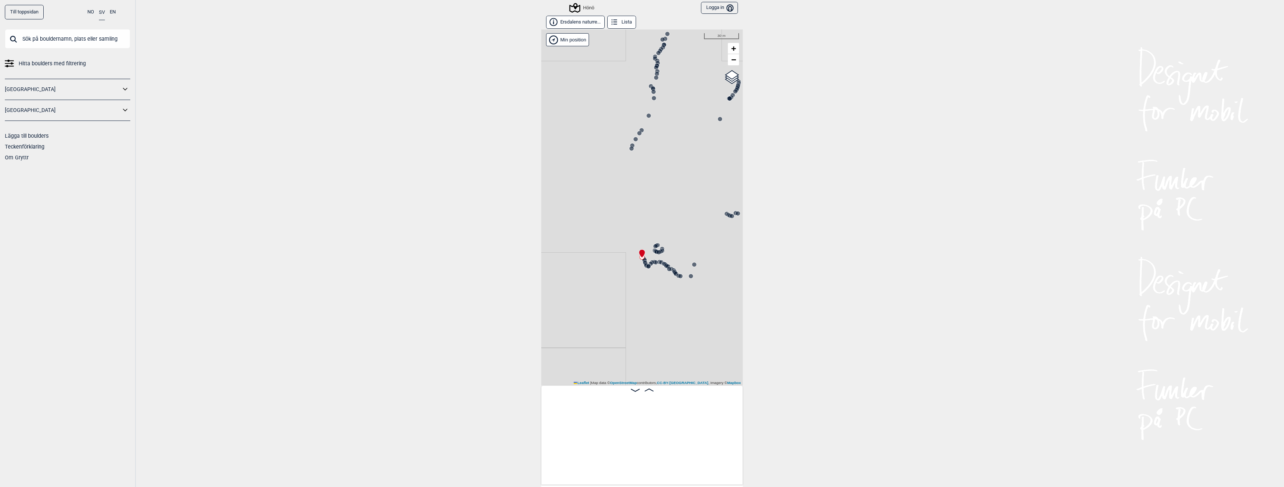
scroll to position [0, 7504]
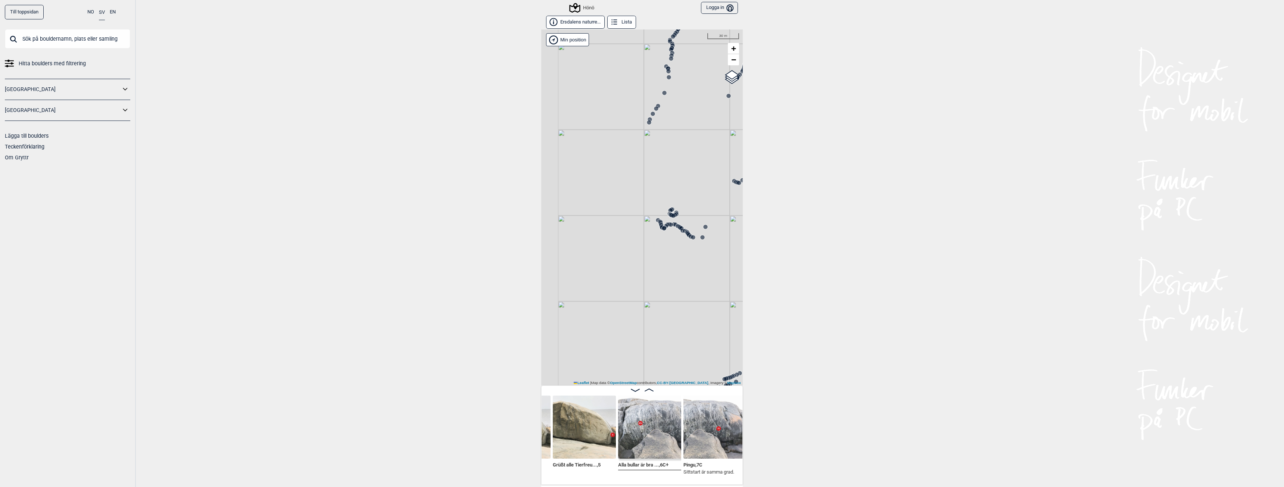
scroll to position [0, 7593]
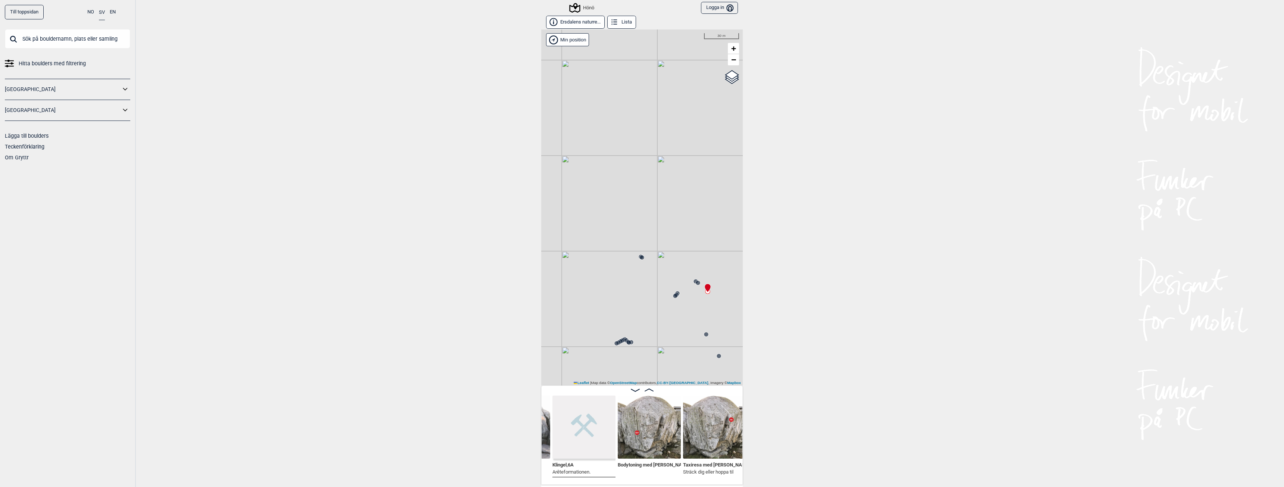
scroll to position [0, 7770]
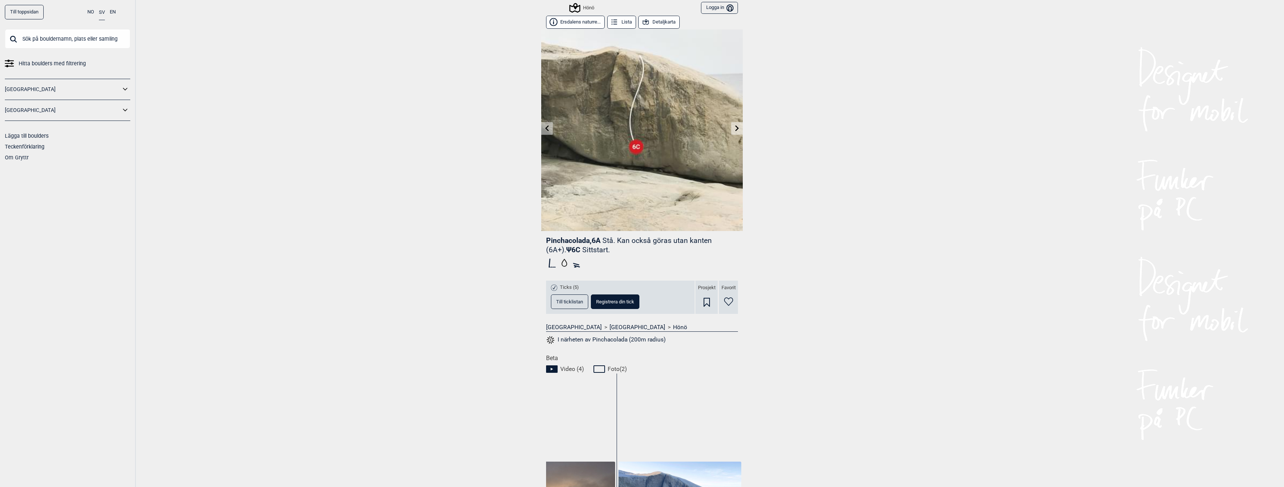
click at [568, 286] on span "Ticks (5)" at bounding box center [569, 287] width 19 height 6
click at [573, 299] on span "Till ticklistan" at bounding box center [569, 301] width 27 height 5
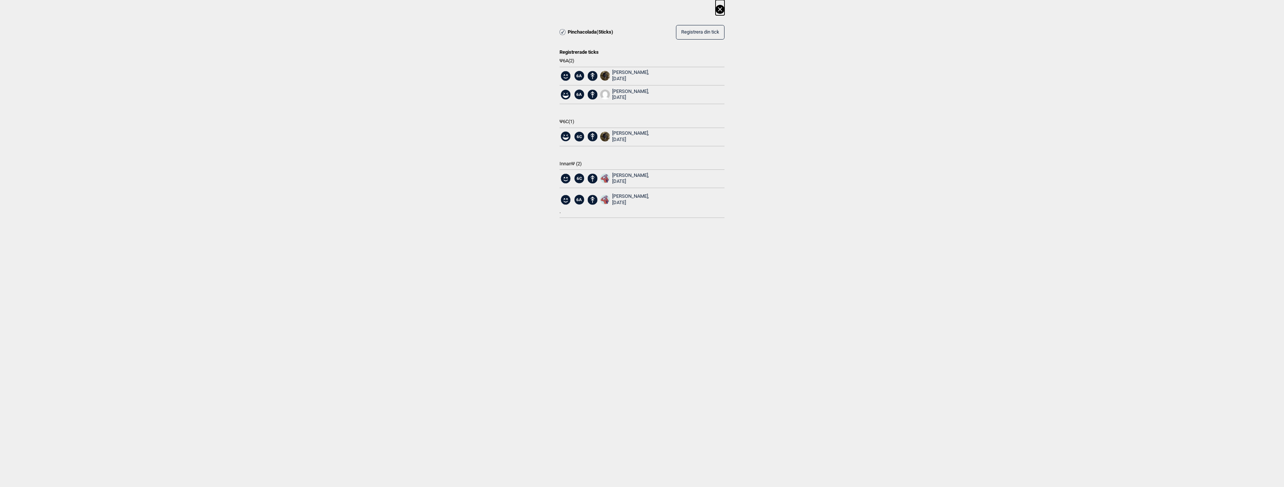
click at [623, 132] on div "Jonatan S, 2025.04.21" at bounding box center [630, 136] width 37 height 13
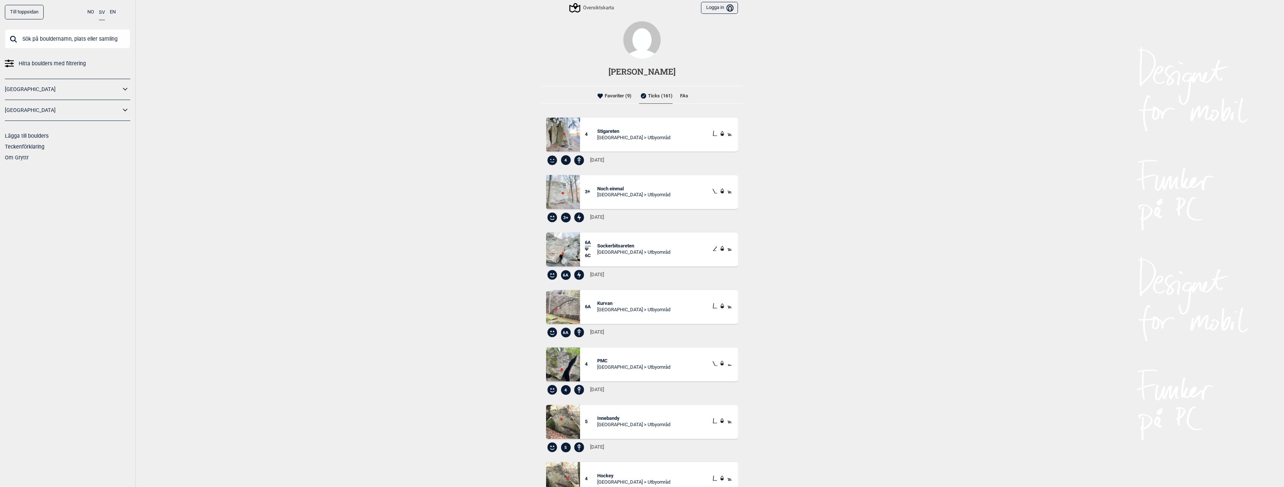
click at [614, 98] on li "Favoriter (9)" at bounding box center [613, 95] width 36 height 15
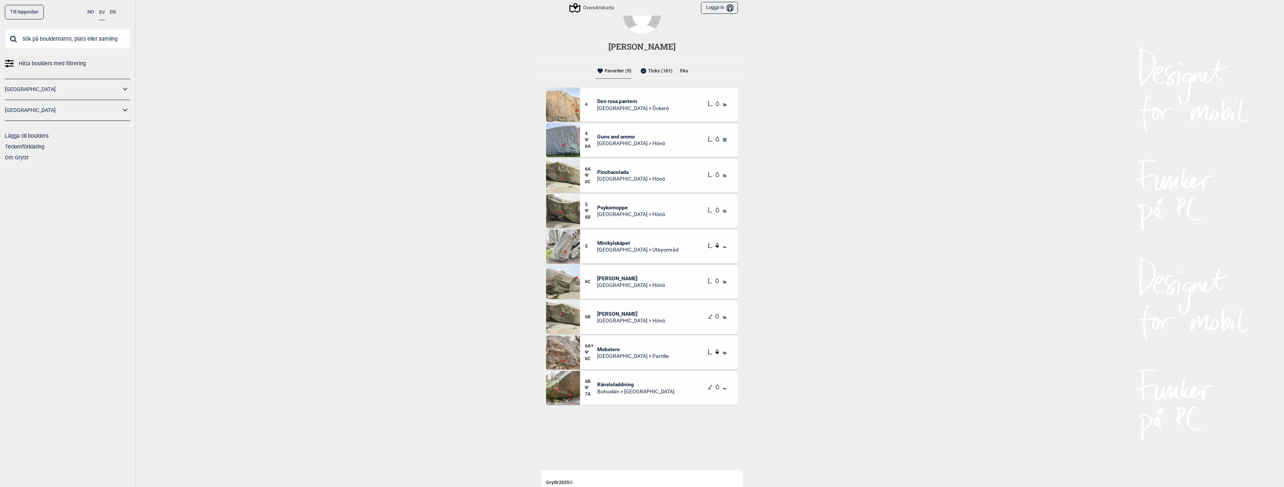
scroll to position [37, 0]
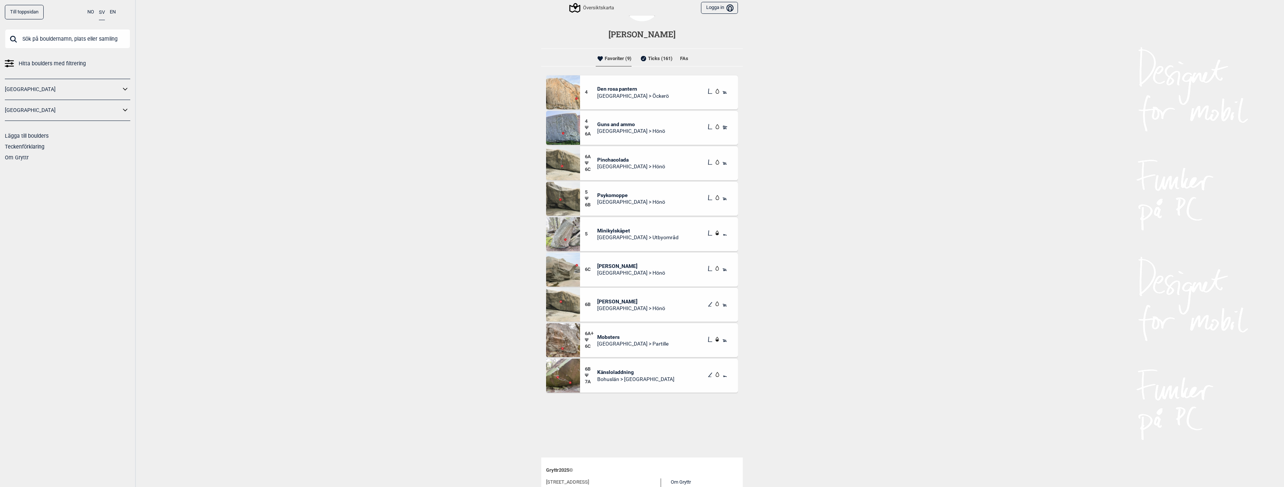
click at [610, 230] on span "Minikylskåpet" at bounding box center [637, 230] width 81 height 7
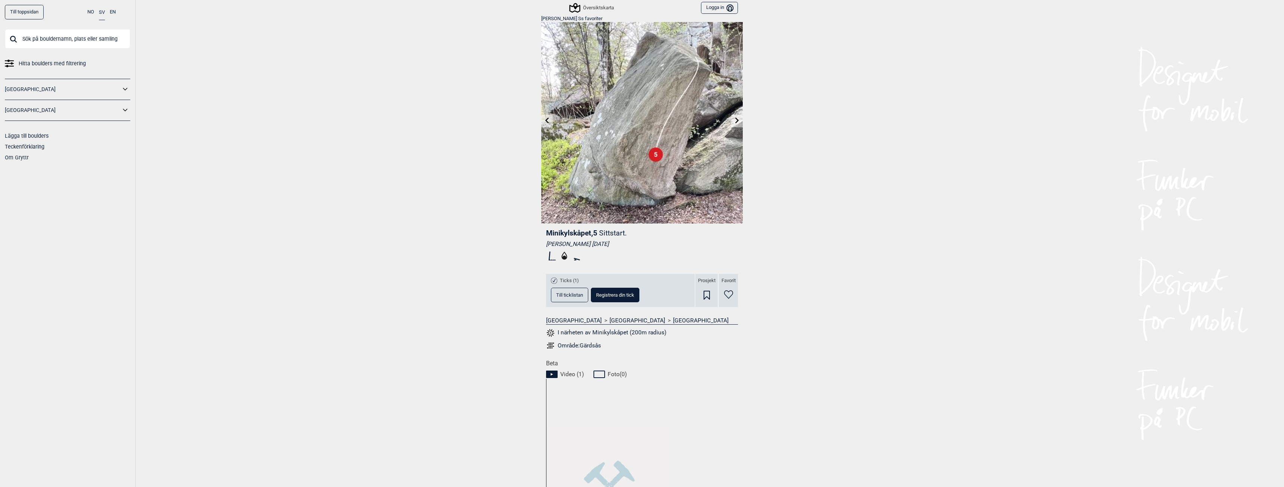
click at [735, 120] on icon at bounding box center [737, 121] width 4 height 6
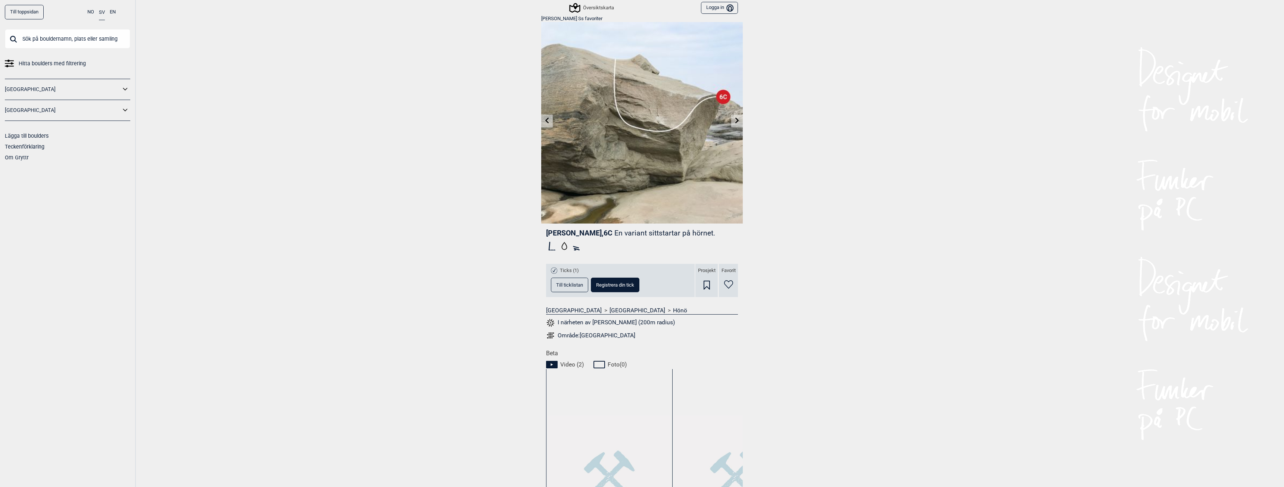
click at [544, 124] on link at bounding box center [547, 121] width 12 height 12
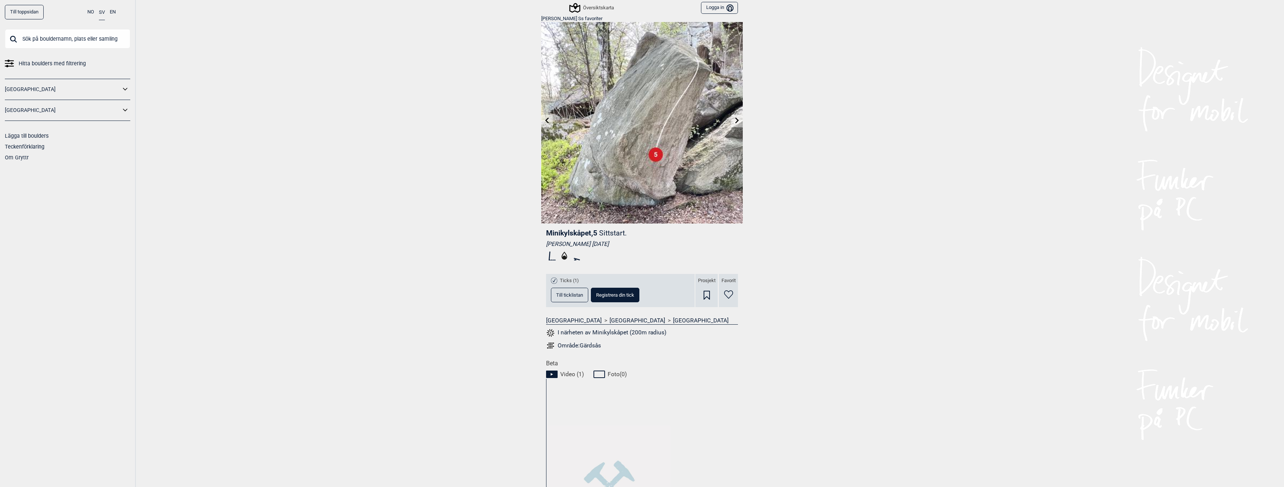
click at [711, 9] on button "Logga in Bruker" at bounding box center [719, 8] width 37 height 12
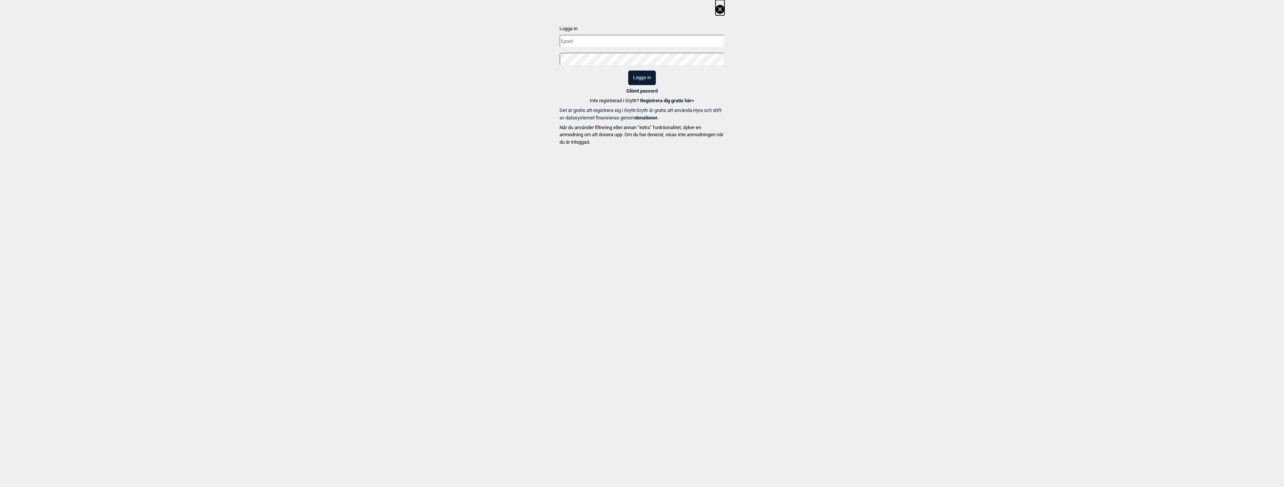
click at [720, 9] on icon at bounding box center [719, 9] width 9 height 9
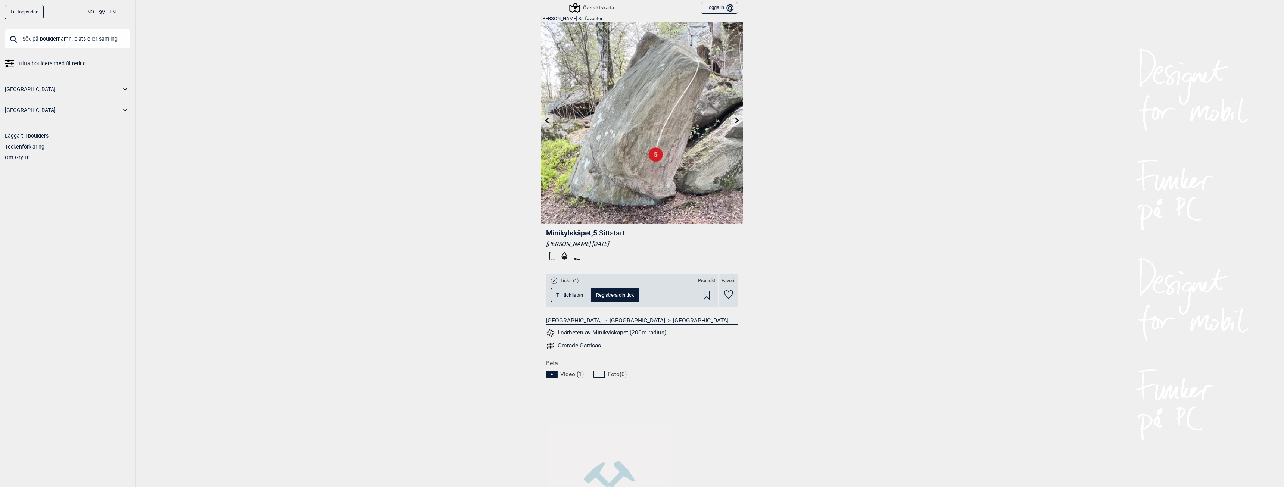
click at [29, 12] on link "Till toppsidan" at bounding box center [24, 12] width 39 height 15
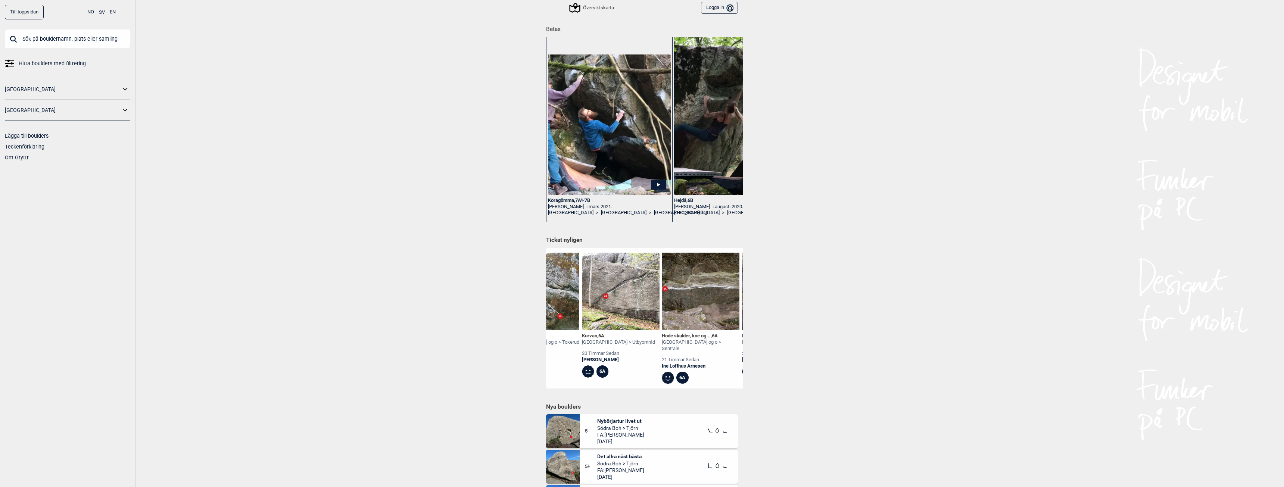
scroll to position [0, 215]
click at [588, 360] on div "Linus Bergman" at bounding box center [612, 360] width 73 height 6
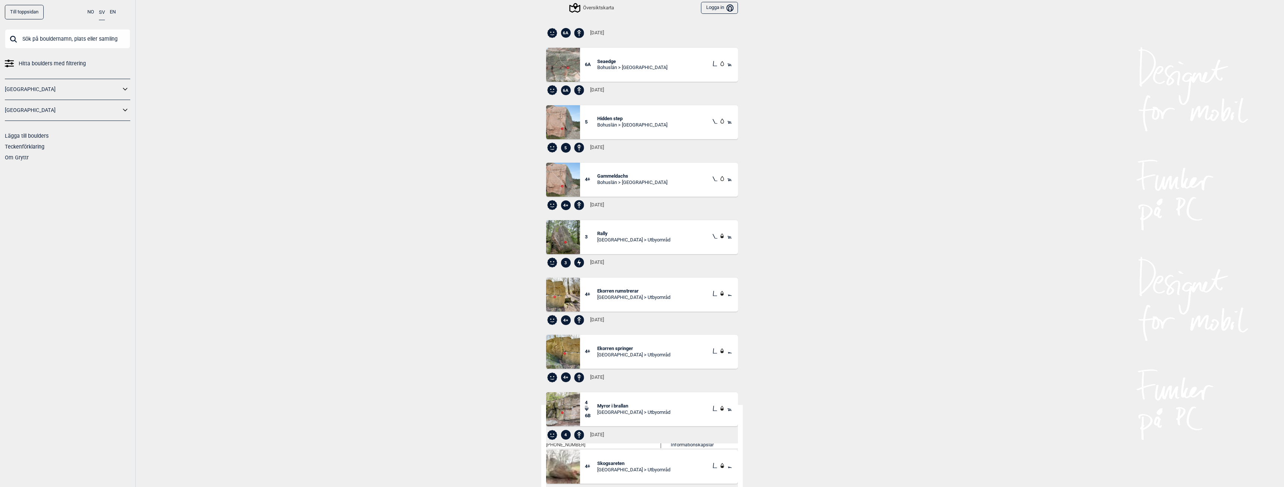
scroll to position [95, 0]
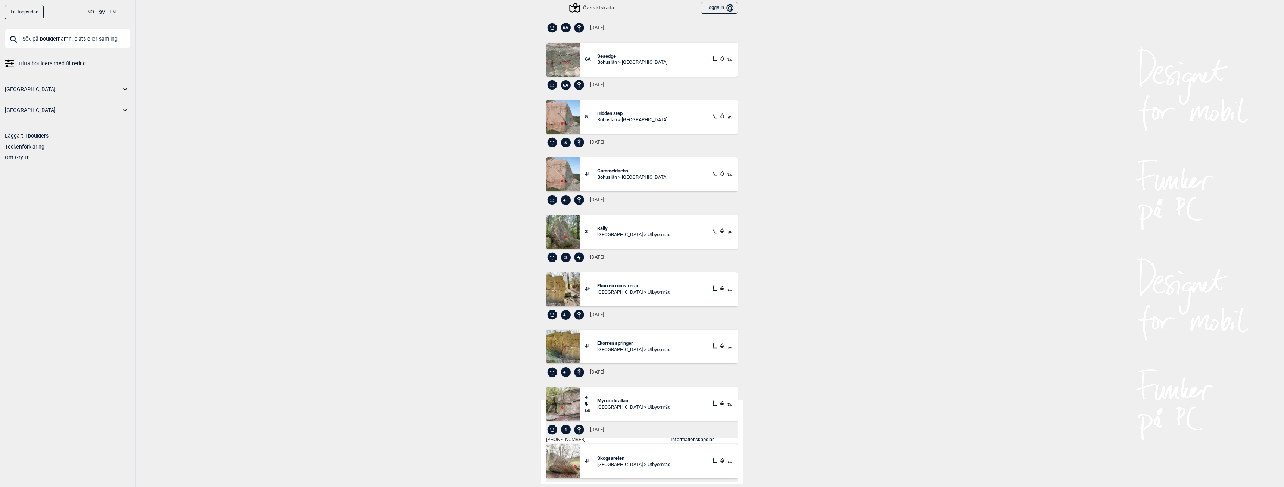
click at [613, 399] on span "Myror i brallan" at bounding box center [633, 401] width 73 height 6
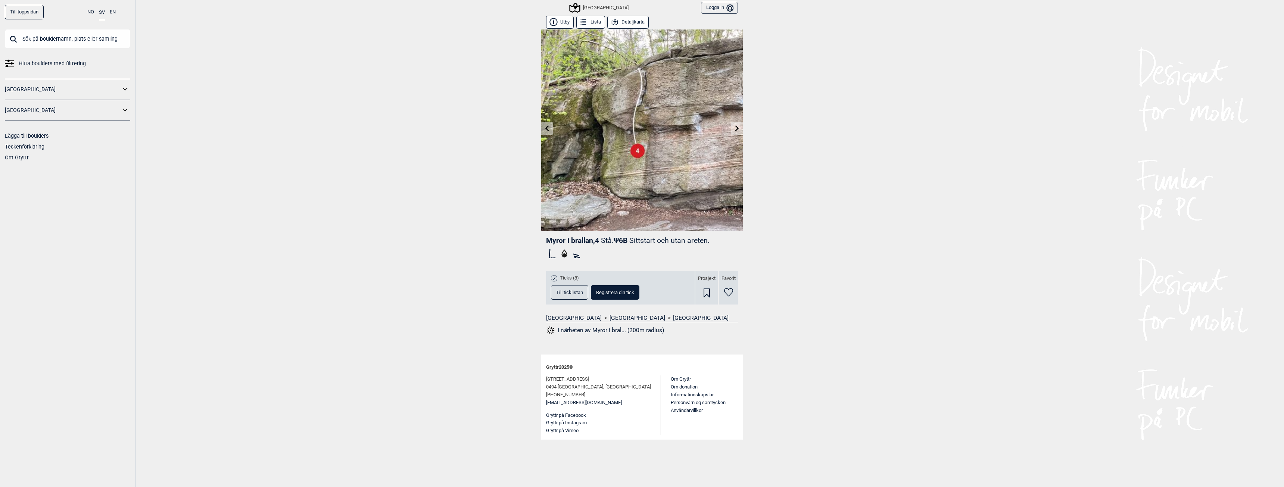
click at [569, 290] on span "Till ticklistan" at bounding box center [569, 292] width 27 height 5
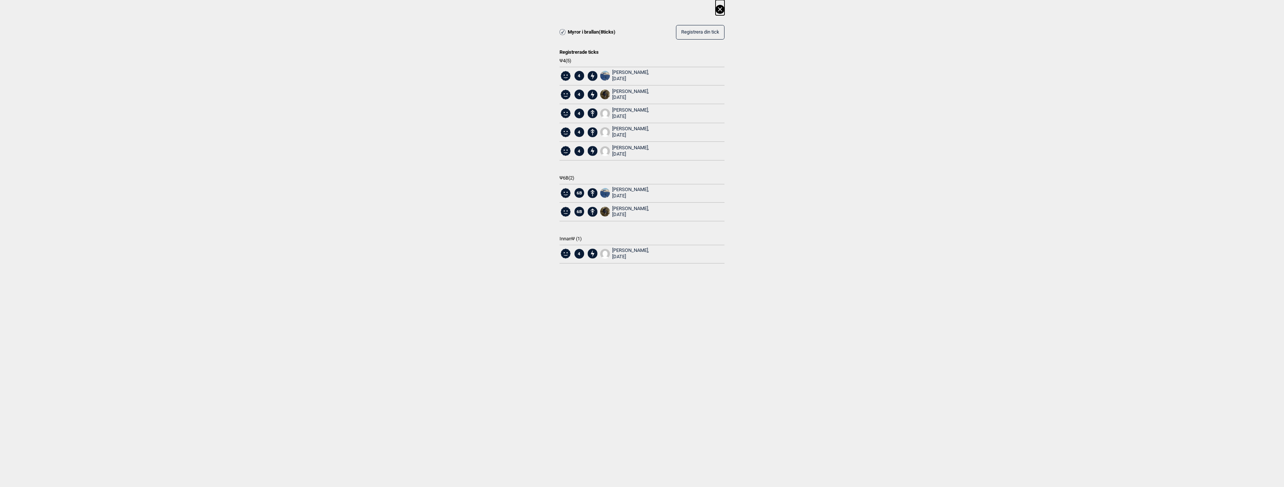
click at [625, 249] on div "Albin Martinsson, 2024.03.10" at bounding box center [630, 253] width 37 height 13
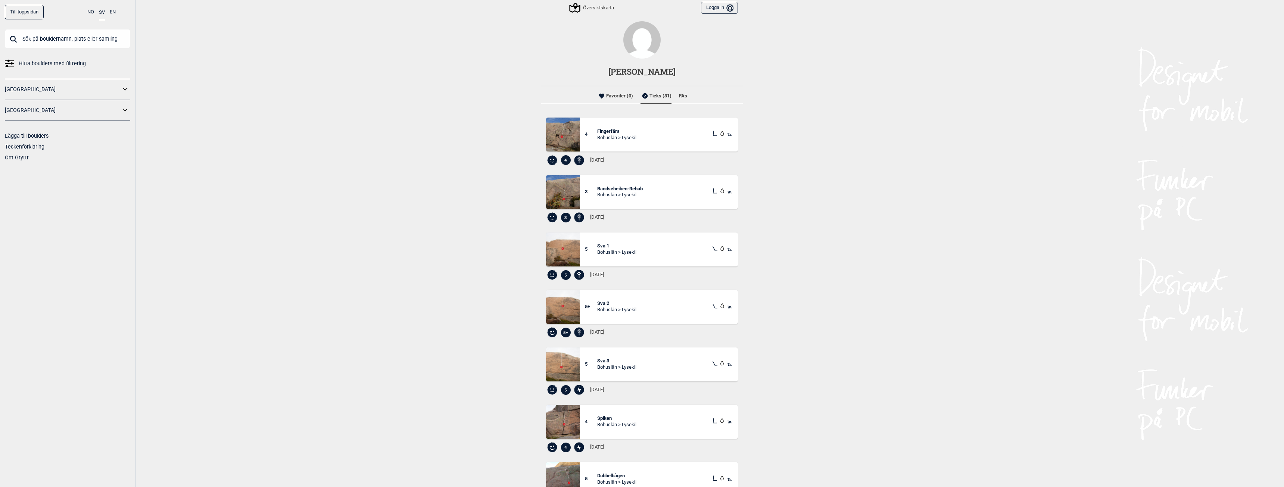
click at [40, 35] on input "text" at bounding box center [67, 38] width 125 height 19
click at [584, 9] on div "Översiktskarta" at bounding box center [592, 7] width 44 height 9
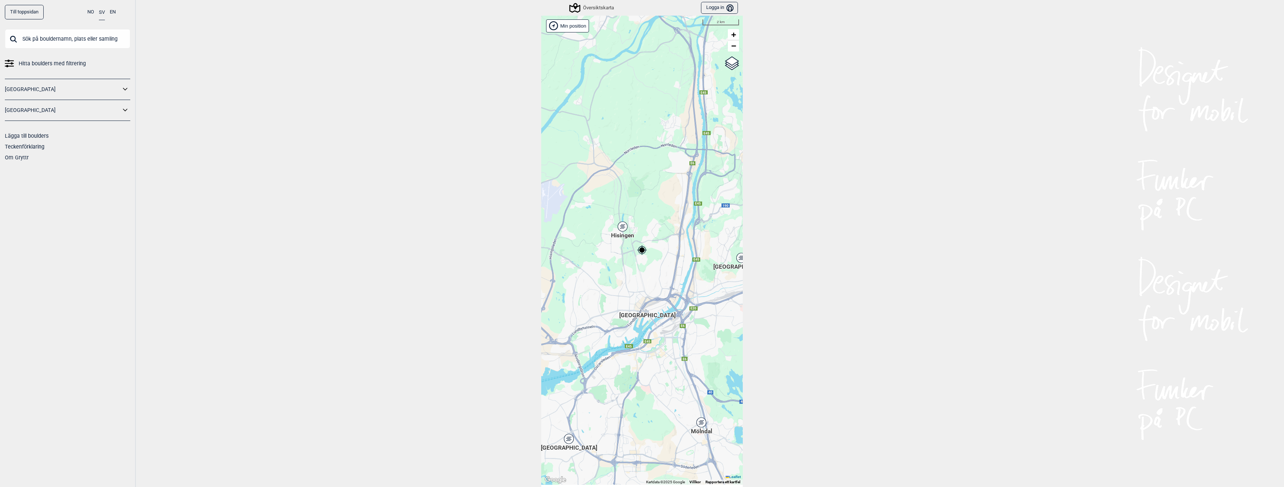
click at [34, 7] on link "Till toppsidan" at bounding box center [24, 12] width 39 height 15
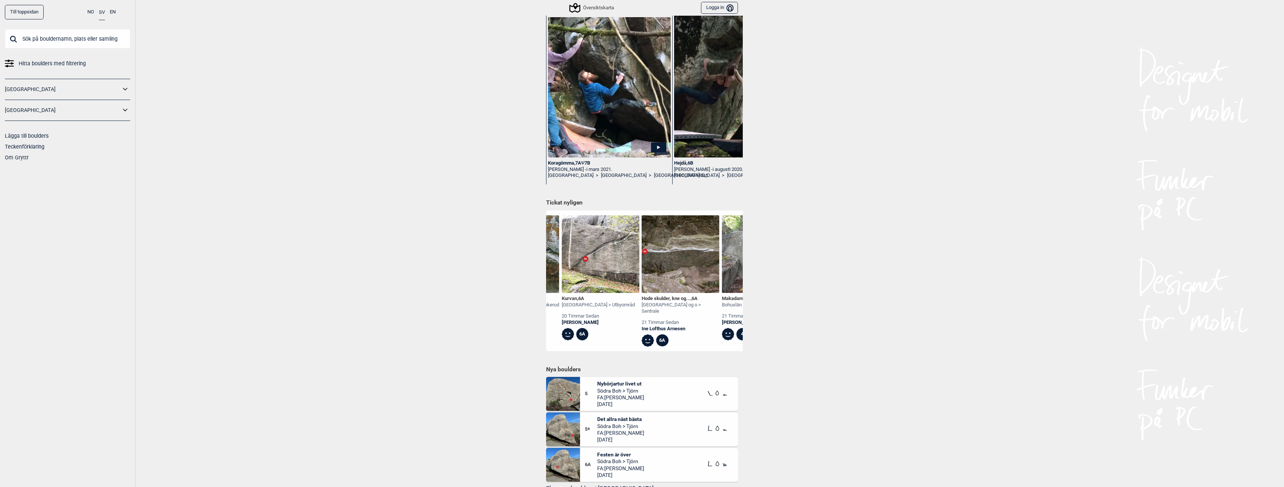
scroll to position [0, 224]
click at [582, 322] on div "Linus Bergman" at bounding box center [603, 322] width 73 height 6
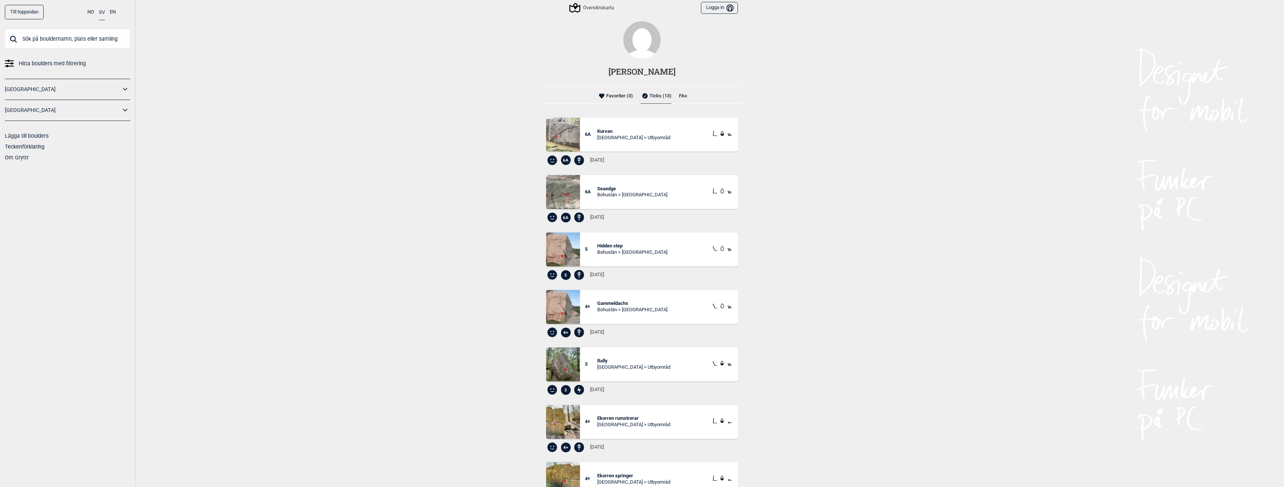
click at [613, 243] on span "Hidden step" at bounding box center [632, 246] width 70 height 6
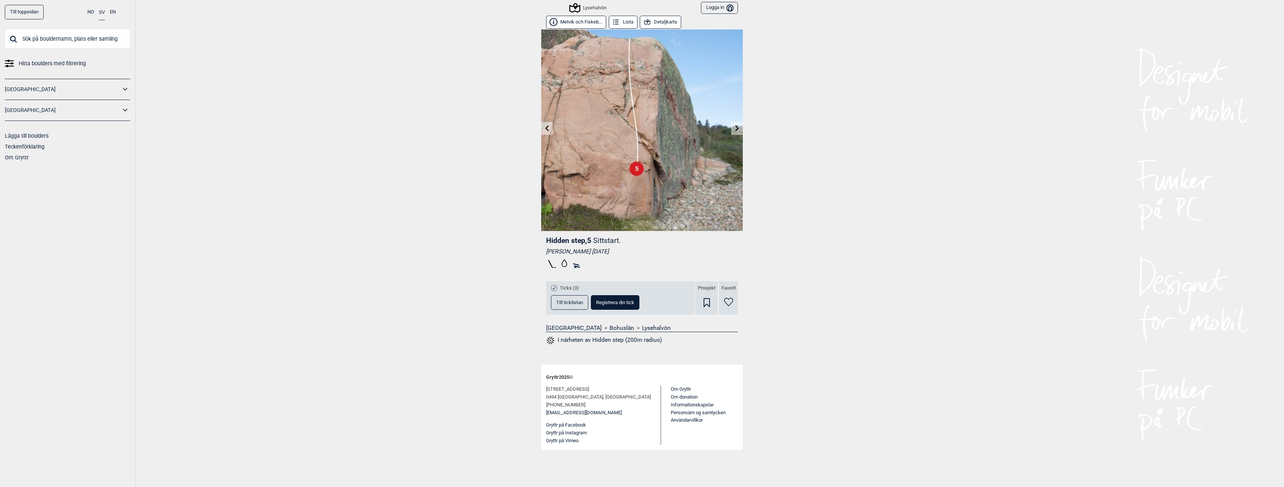
click at [563, 303] on span "Till ticklistan" at bounding box center [569, 302] width 27 height 5
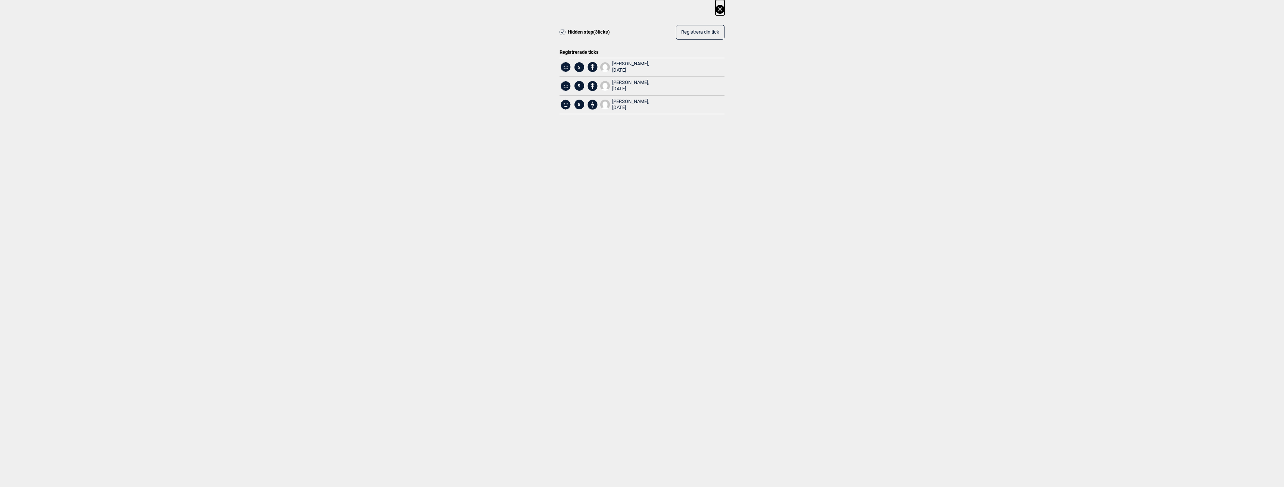
click at [625, 80] on div "Felix Örskov, 2025.07.22" at bounding box center [630, 85] width 37 height 13
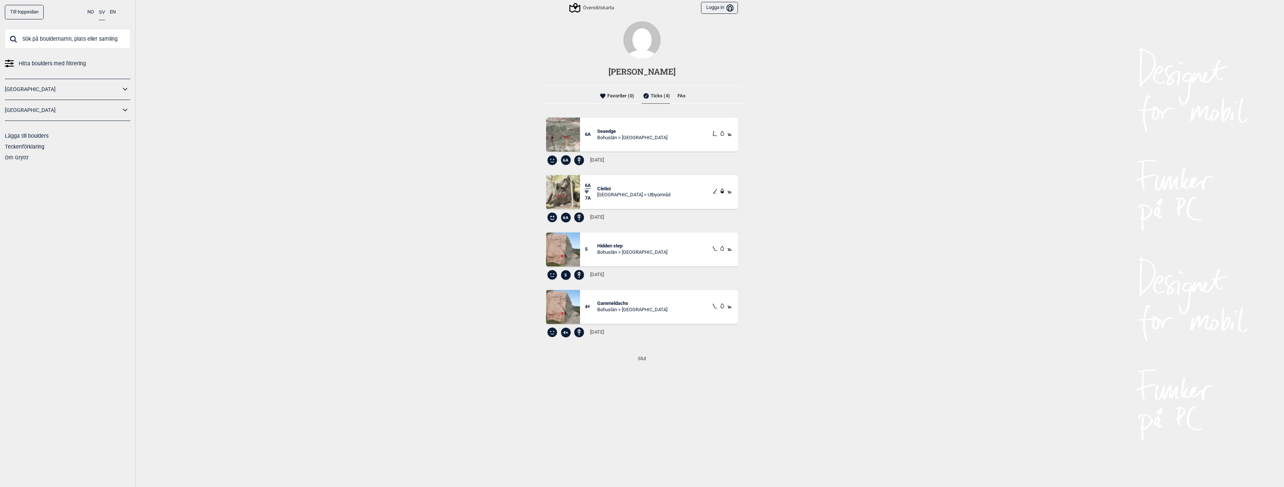
click at [680, 96] on li "FAs" at bounding box center [681, 95] width 8 height 15
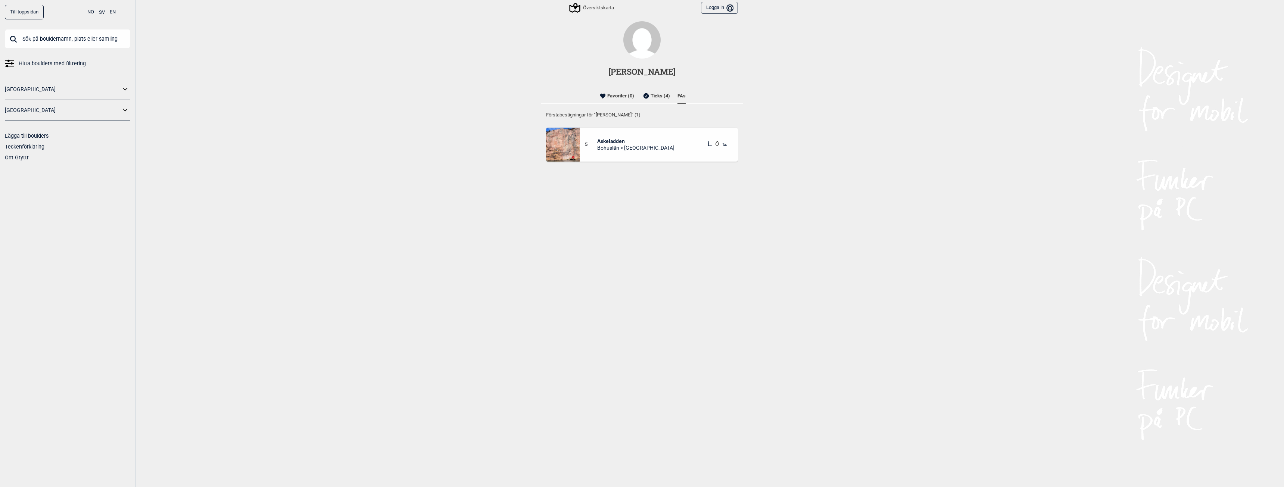
click at [654, 99] on li "Ticks (4)" at bounding box center [655, 95] width 28 height 15
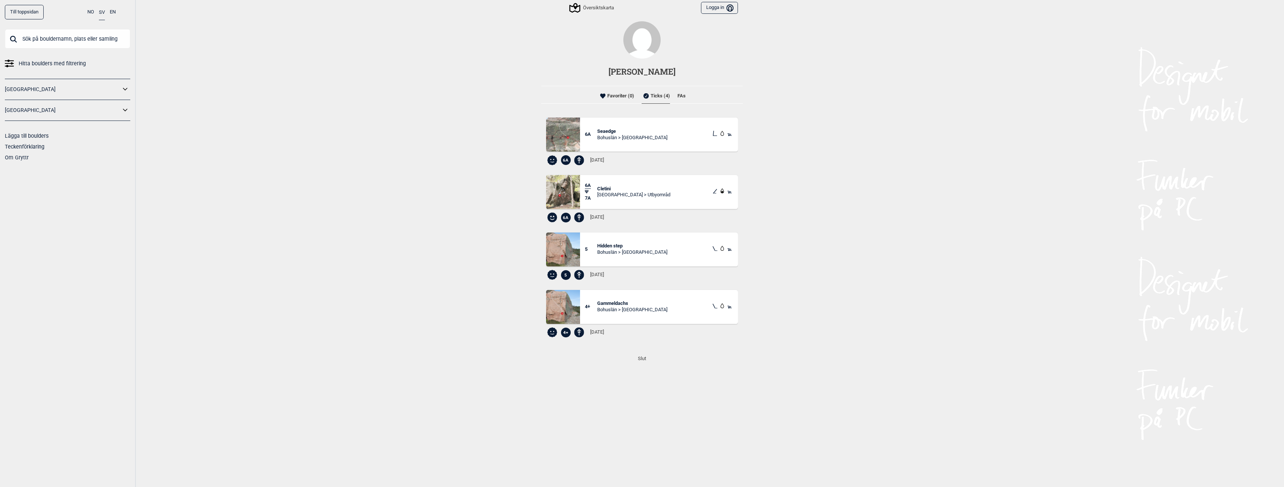
click at [678, 96] on li "FAs" at bounding box center [681, 95] width 8 height 15
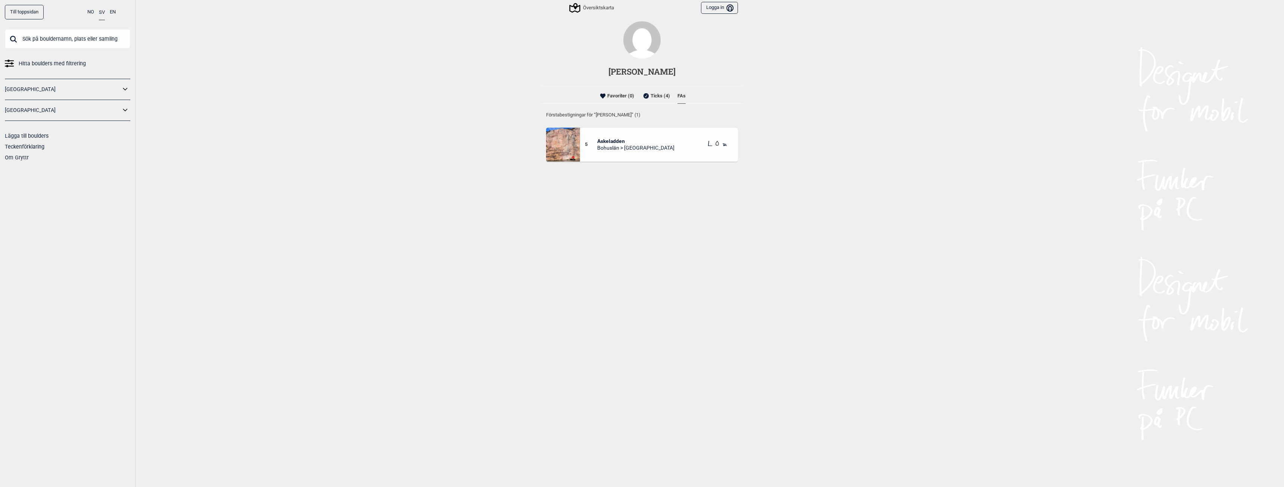
click at [619, 140] on span "Askeladden" at bounding box center [635, 141] width 77 height 7
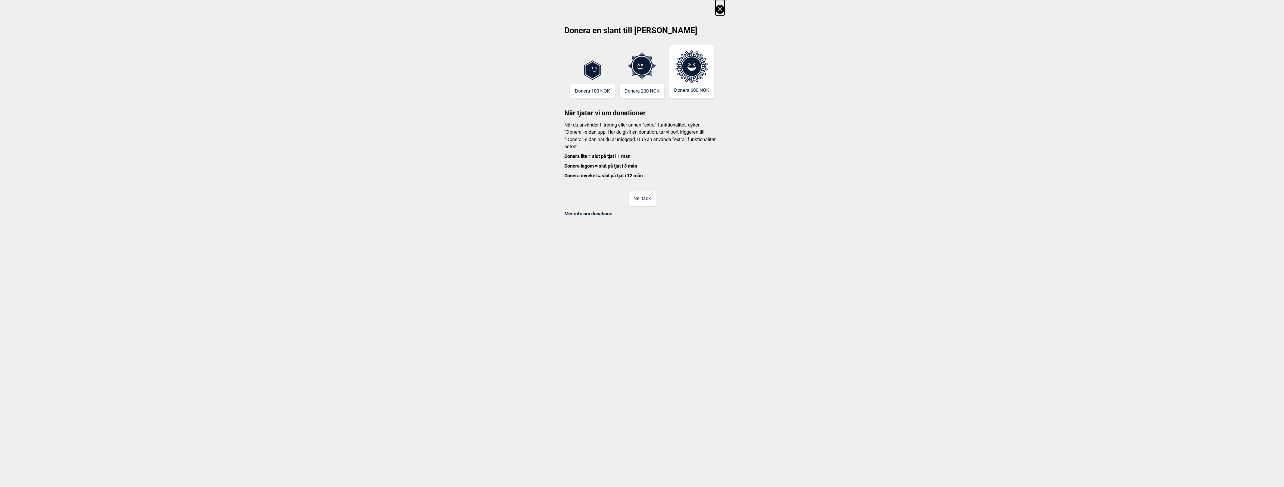
click at [645, 201] on button "Nej tack" at bounding box center [641, 198] width 27 height 15
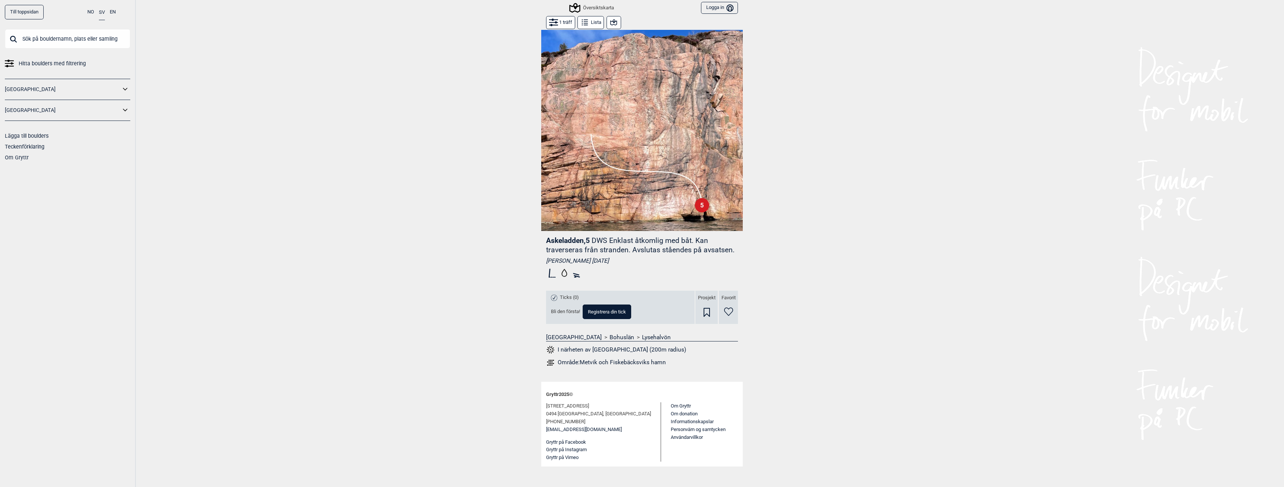
click at [570, 441] on button "Gryttr på Facebook" at bounding box center [566, 442] width 40 height 8
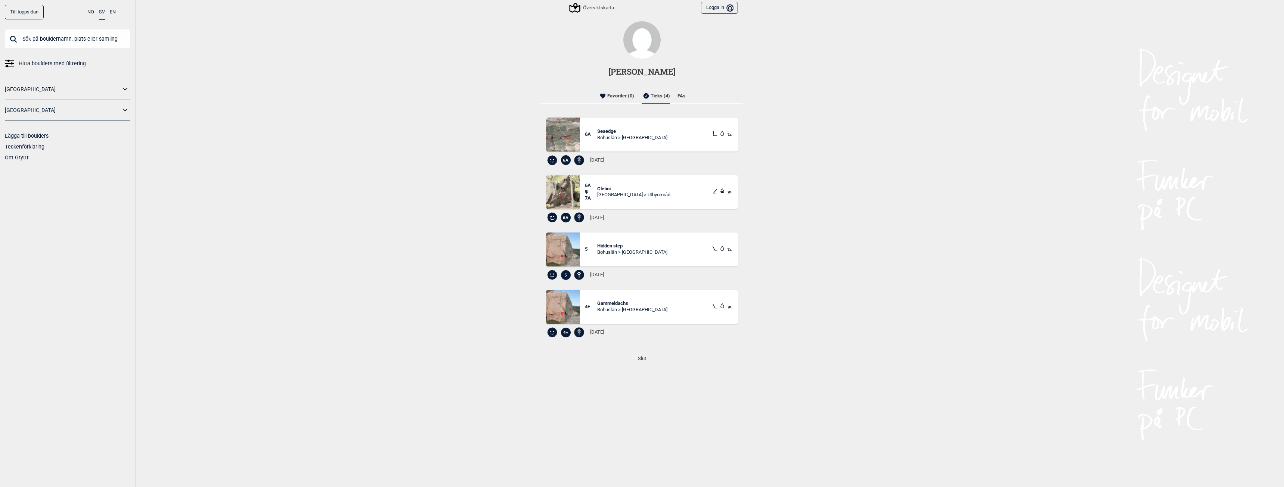
click at [603, 190] on span "Cletini" at bounding box center [633, 189] width 73 height 6
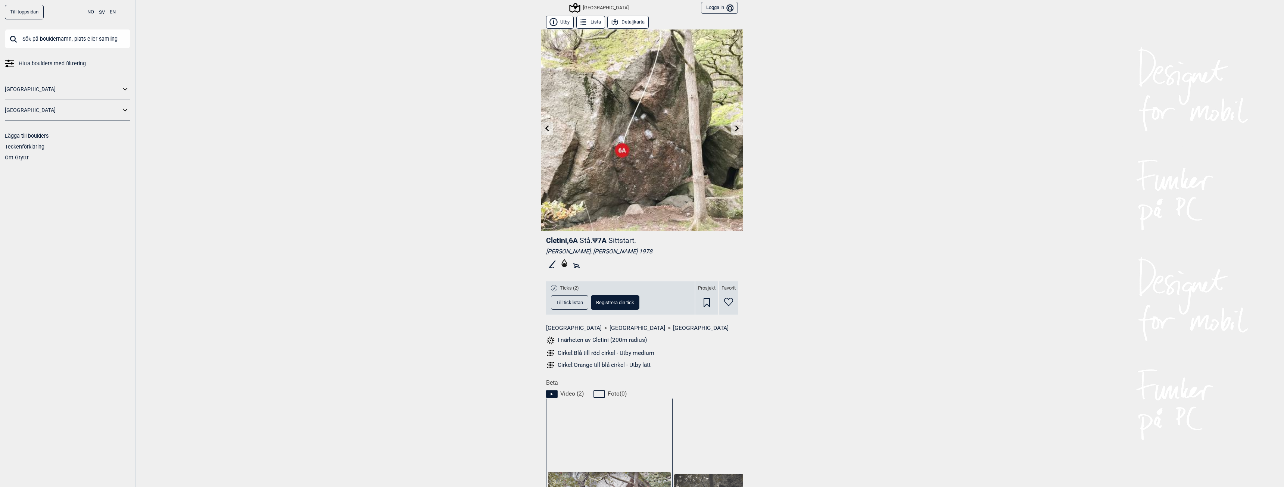
click at [734, 129] on icon at bounding box center [737, 128] width 6 height 6
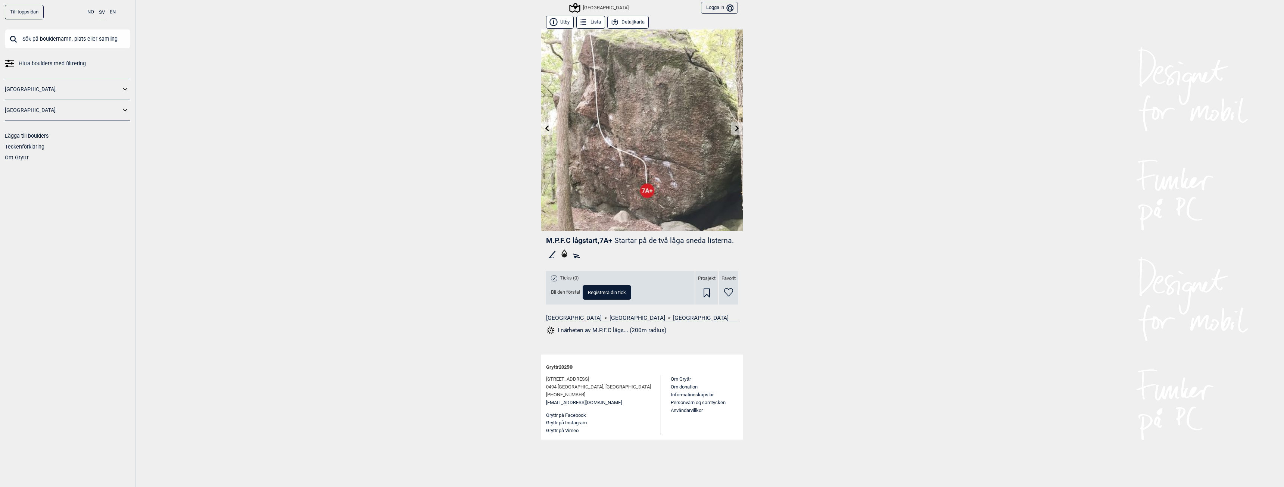
click at [547, 125] on icon at bounding box center [547, 128] width 6 height 6
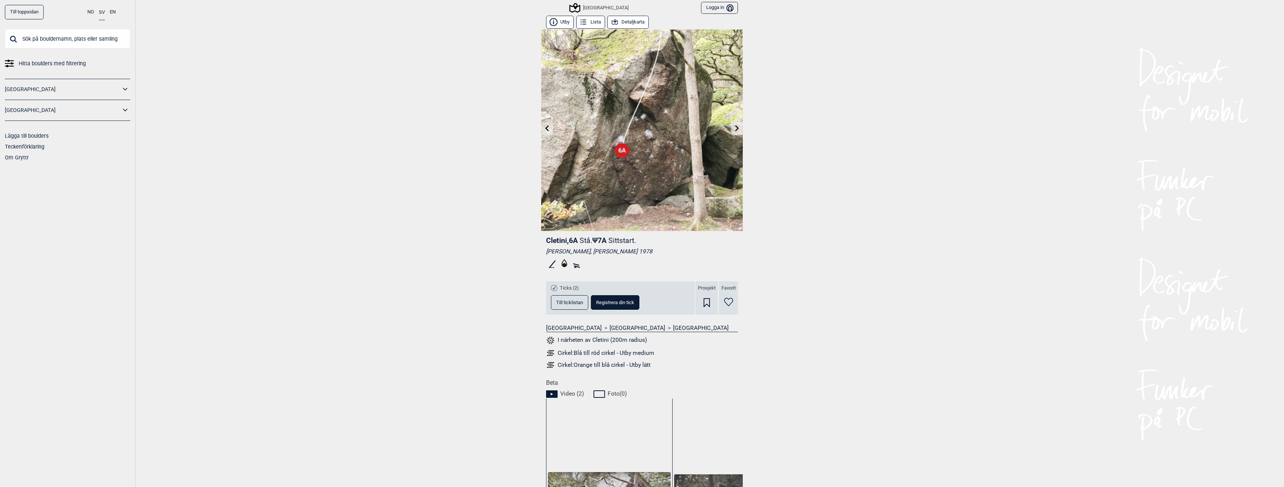
click at [562, 306] on button "Till ticklistan" at bounding box center [569, 302] width 37 height 15
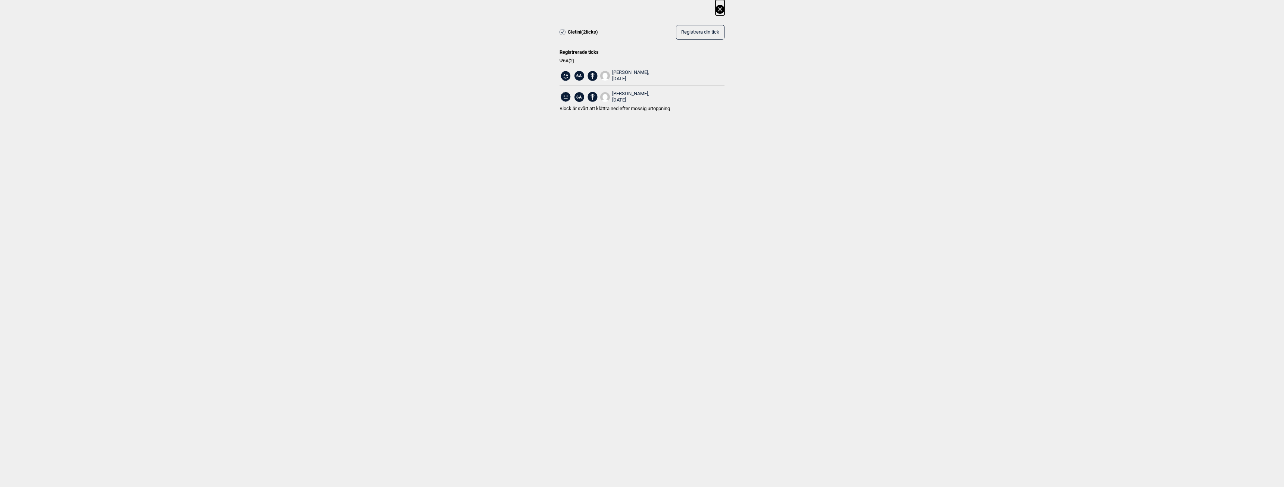
click at [719, 9] on icon at bounding box center [719, 9] width 4 height 4
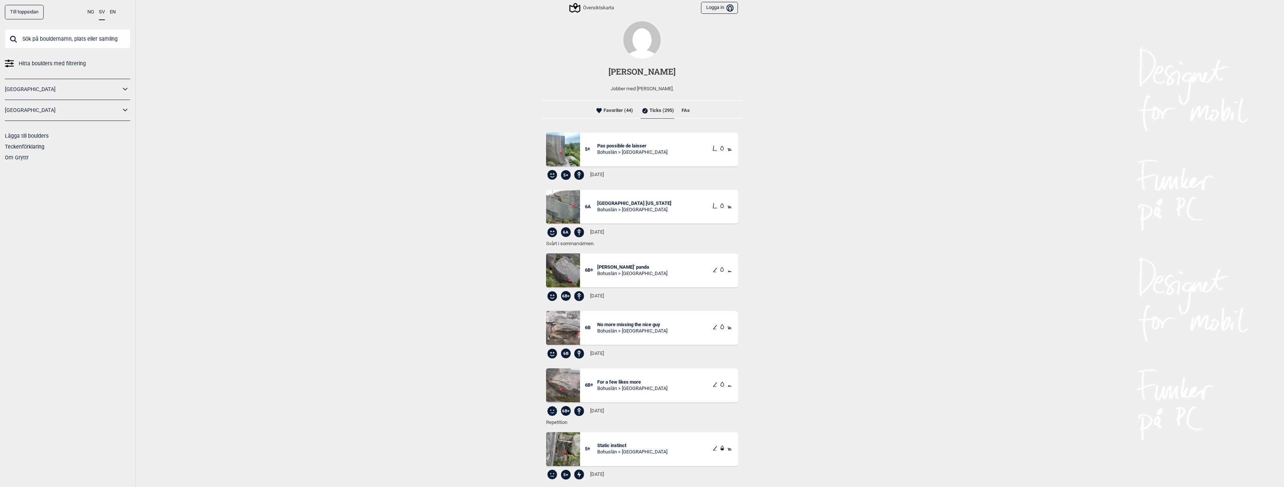
click at [681, 111] on li "FAs" at bounding box center [685, 110] width 8 height 15
